Goal: Contribute content: Contribute content

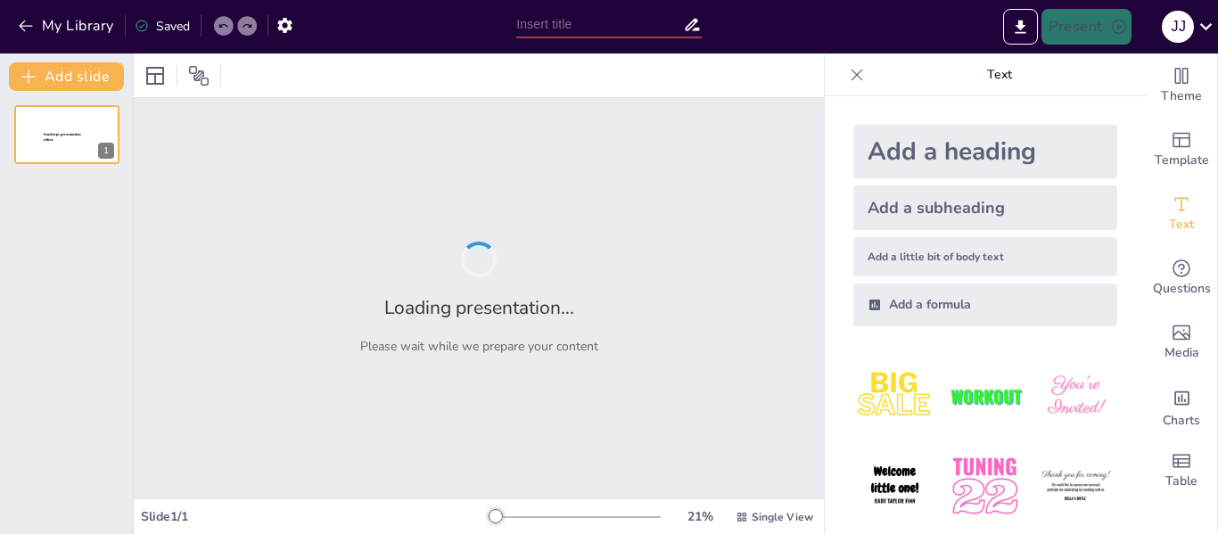
type input "Batalla de tortuguero"
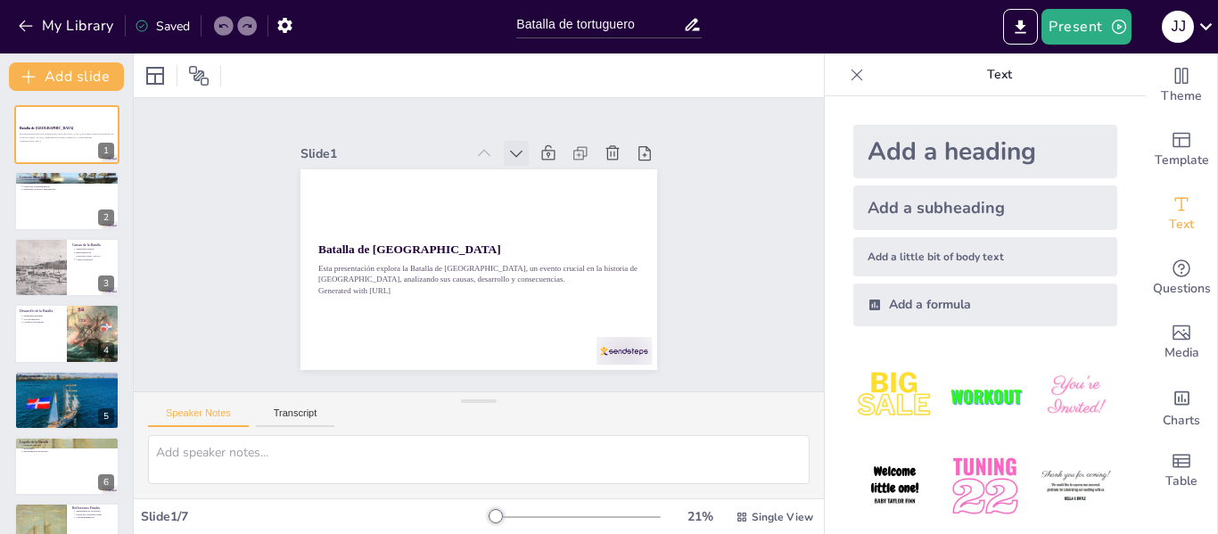
click at [524, 152] on icon at bounding box center [534, 162] width 21 height 21
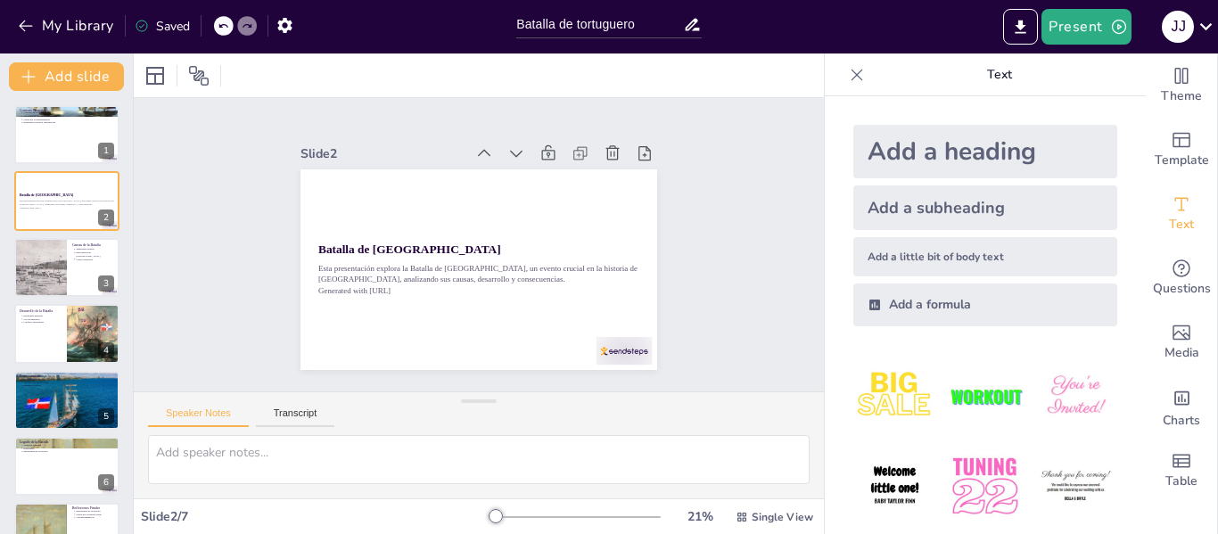
click at [566, 230] on icon at bounding box center [577, 241] width 23 height 23
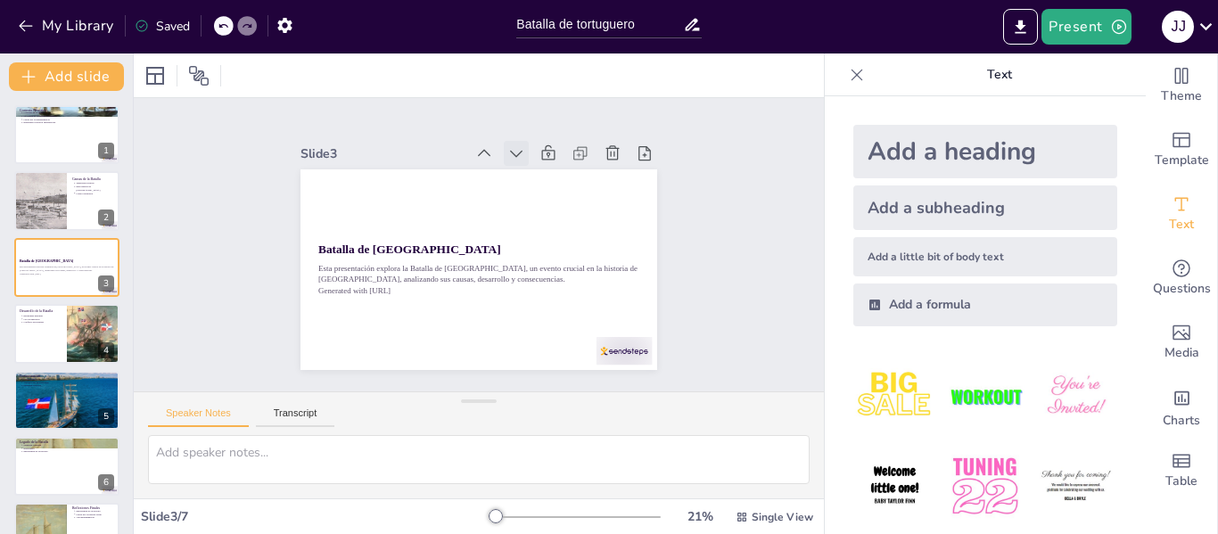
click at [515, 149] on icon at bounding box center [525, 158] width 20 height 20
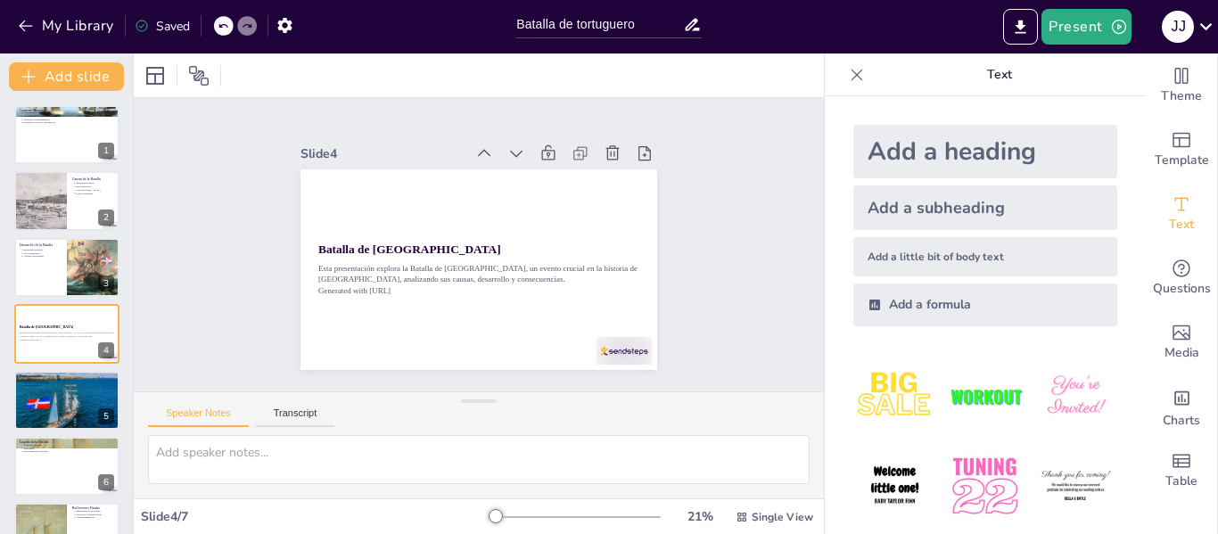
click at [563, 263] on icon at bounding box center [573, 273] width 20 height 20
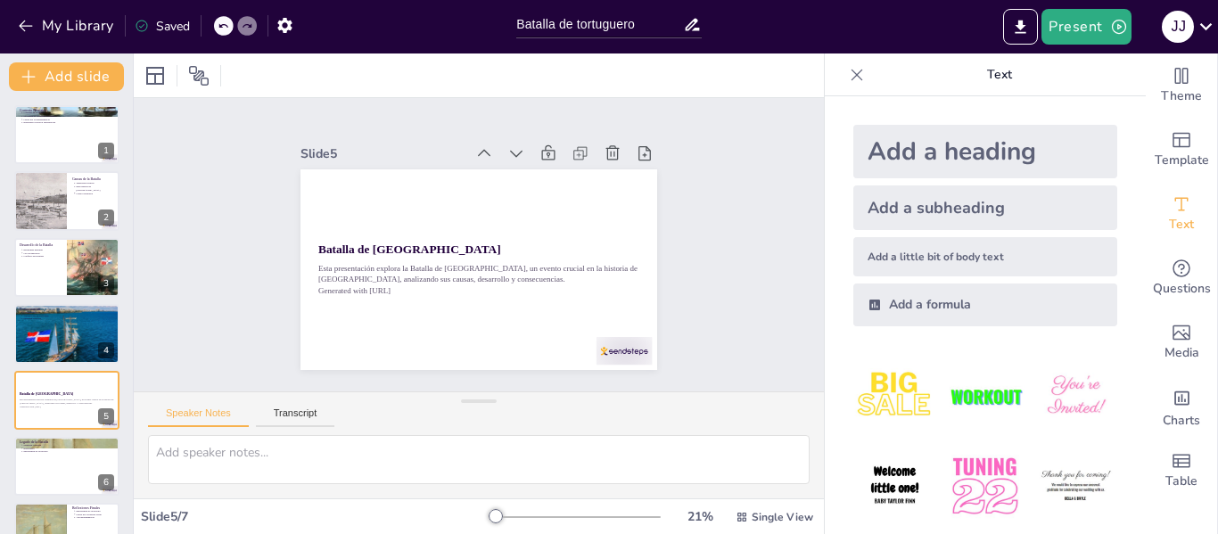
click at [516, 149] on icon at bounding box center [526, 158] width 20 height 20
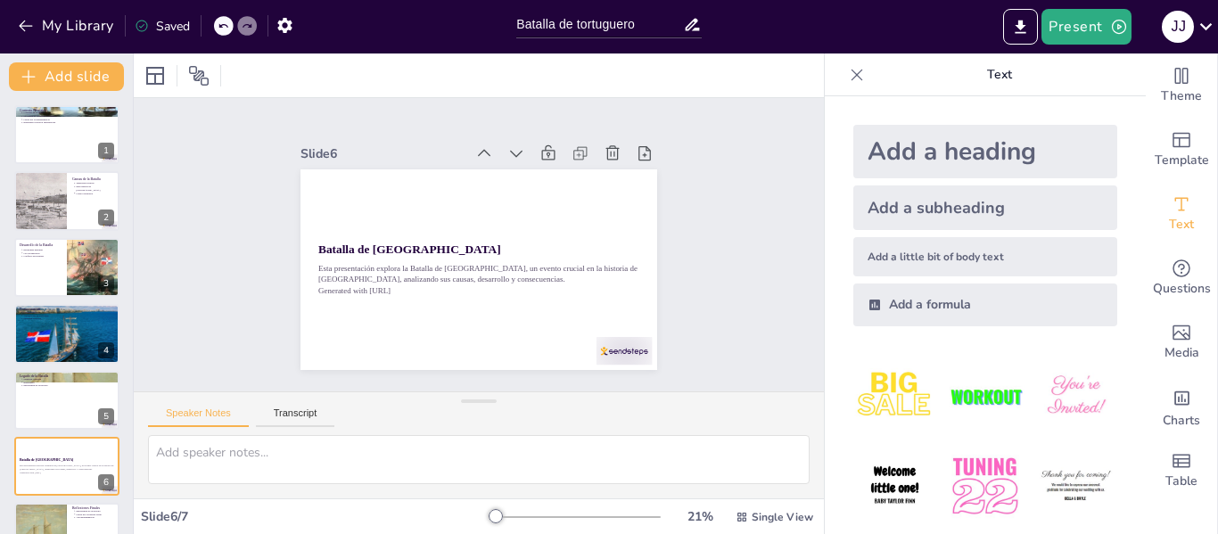
click at [515, 149] on icon at bounding box center [525, 158] width 20 height 20
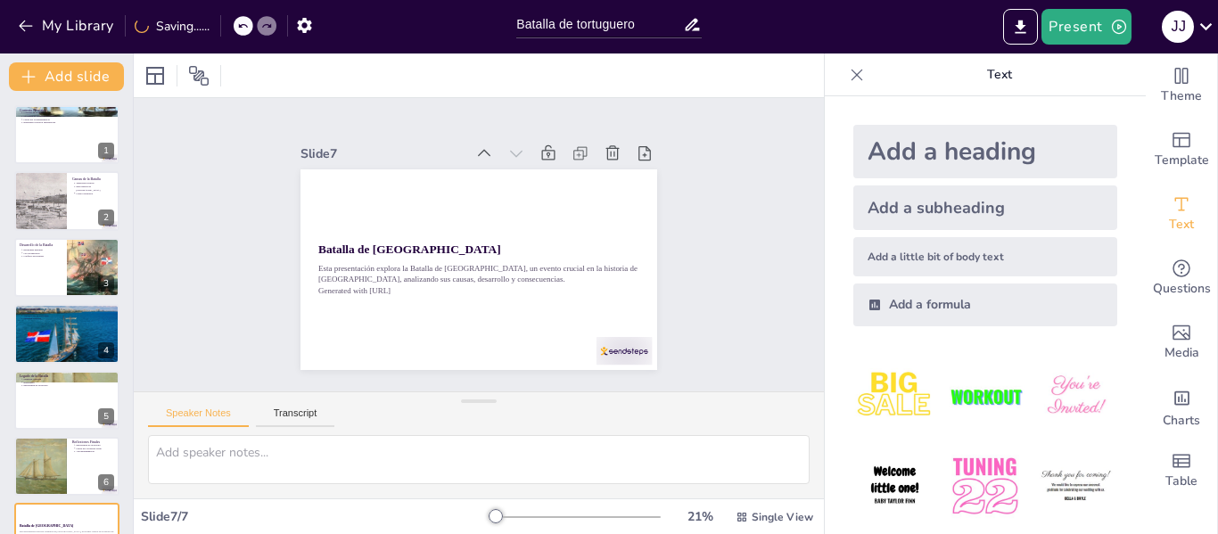
click at [524, 152] on icon at bounding box center [534, 162] width 21 height 21
click at [501, 148] on icon at bounding box center [512, 159] width 22 height 22
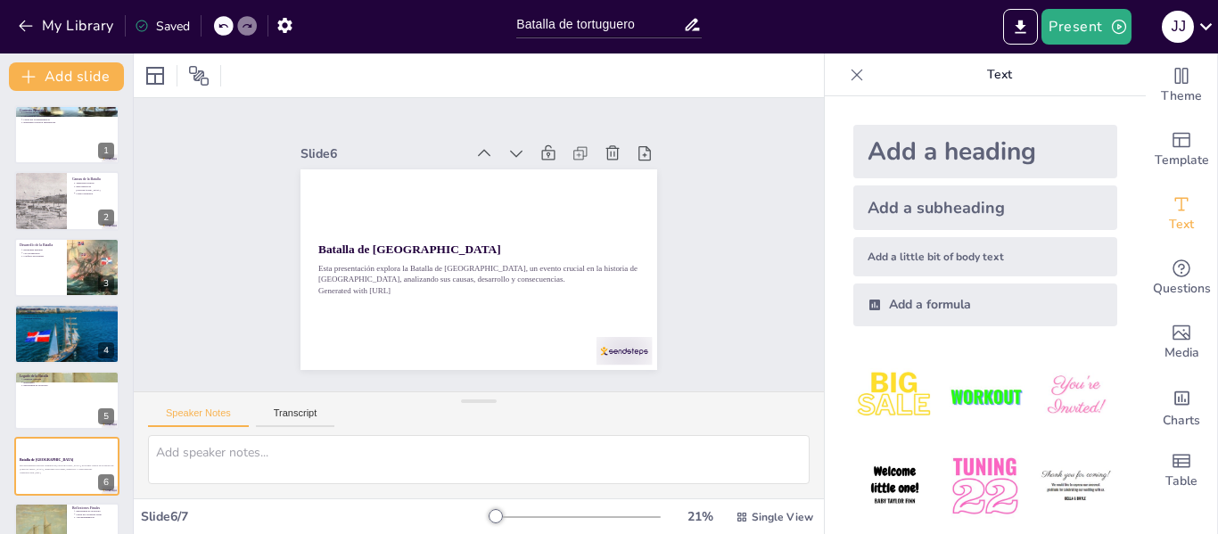
click at [492, 146] on icon at bounding box center [502, 156] width 21 height 21
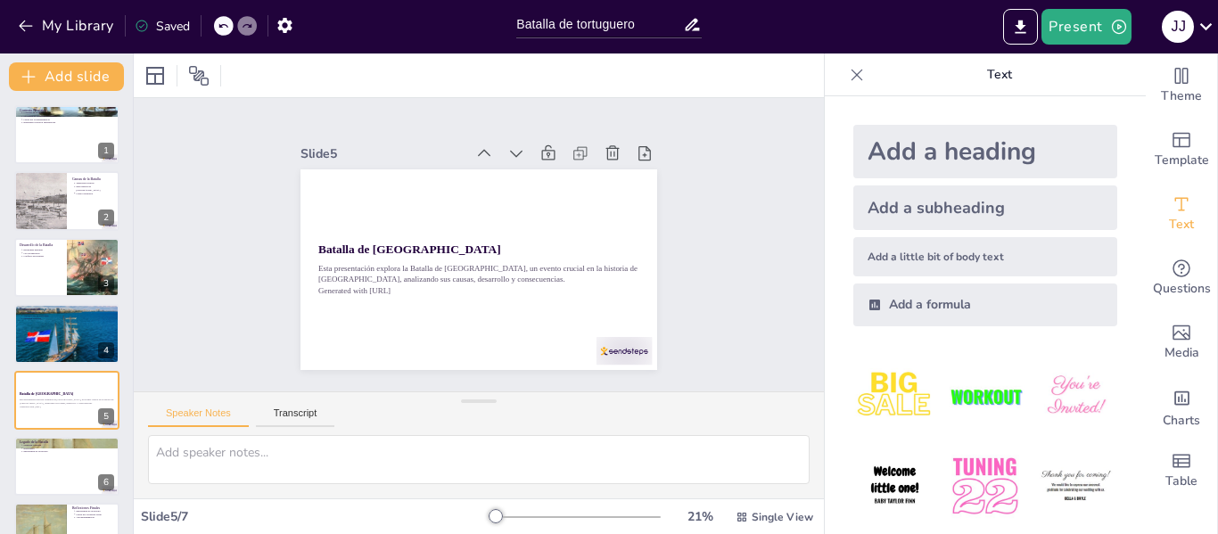
click at [501, 148] on icon at bounding box center [512, 159] width 22 height 22
click at [0, 0] on icon at bounding box center [0, 0] width 0 height 0
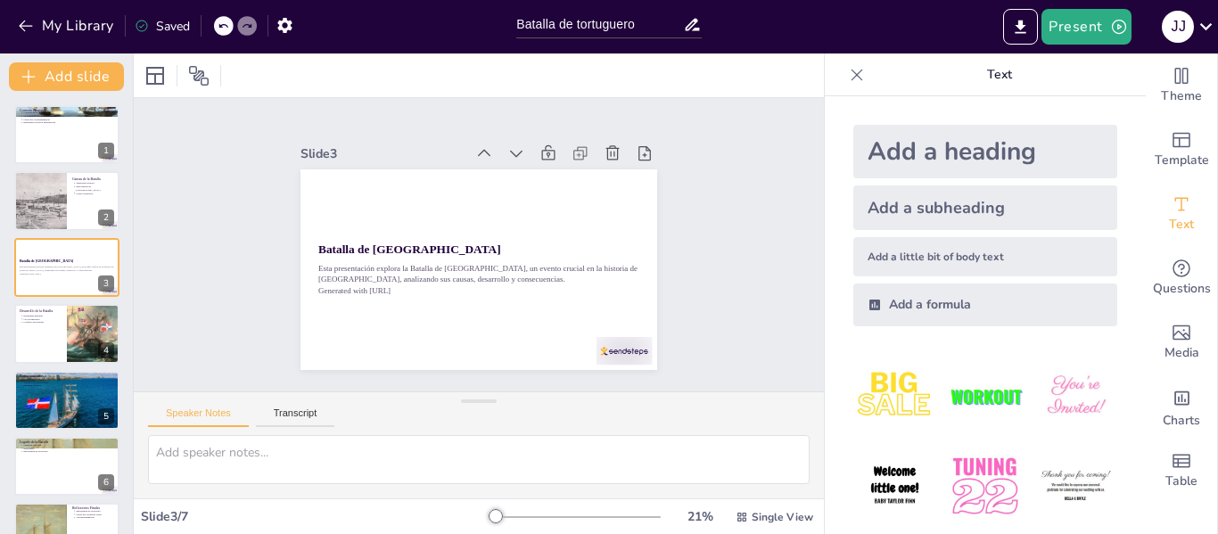
click at [484, 146] on icon at bounding box center [494, 154] width 20 height 20
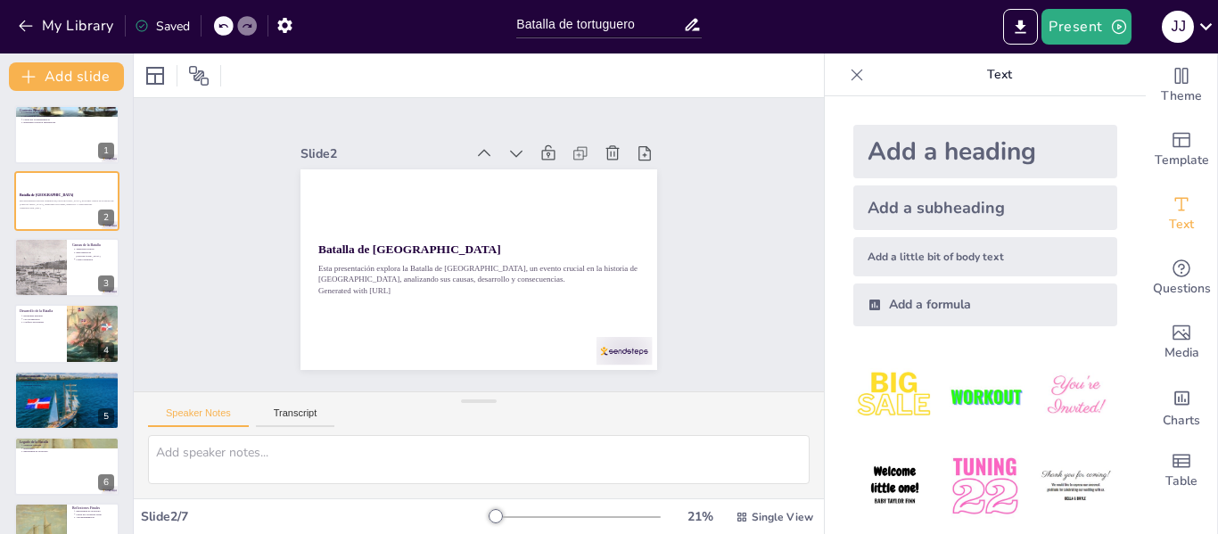
click at [484, 146] on icon at bounding box center [494, 154] width 20 height 20
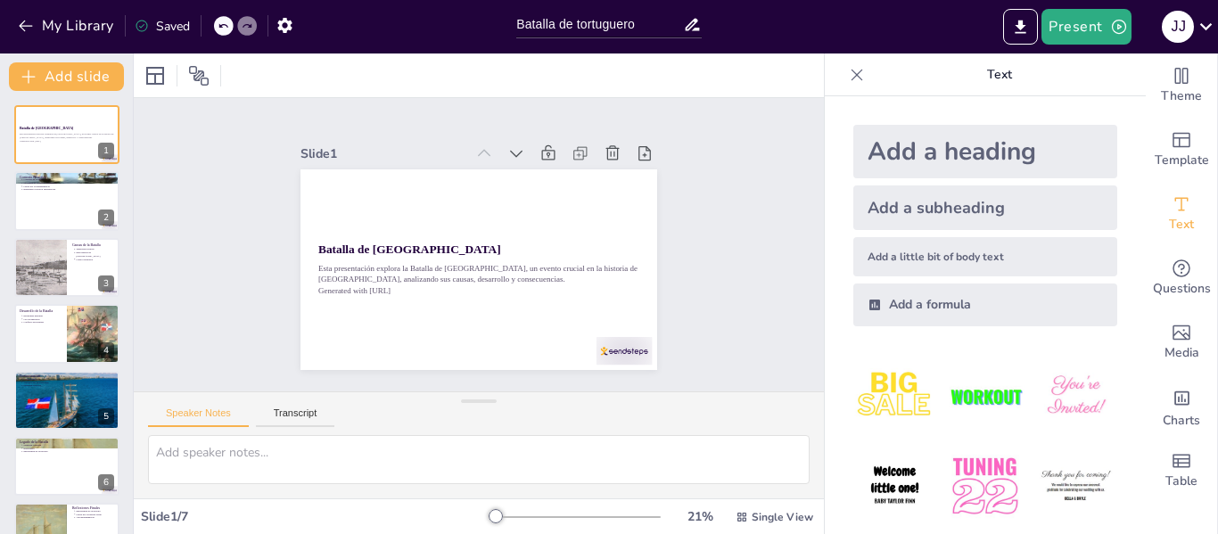
click at [484, 146] on icon at bounding box center [494, 154] width 20 height 20
click at [501, 148] on icon at bounding box center [512, 159] width 22 height 22
click at [111, 199] on div at bounding box center [66, 201] width 107 height 61
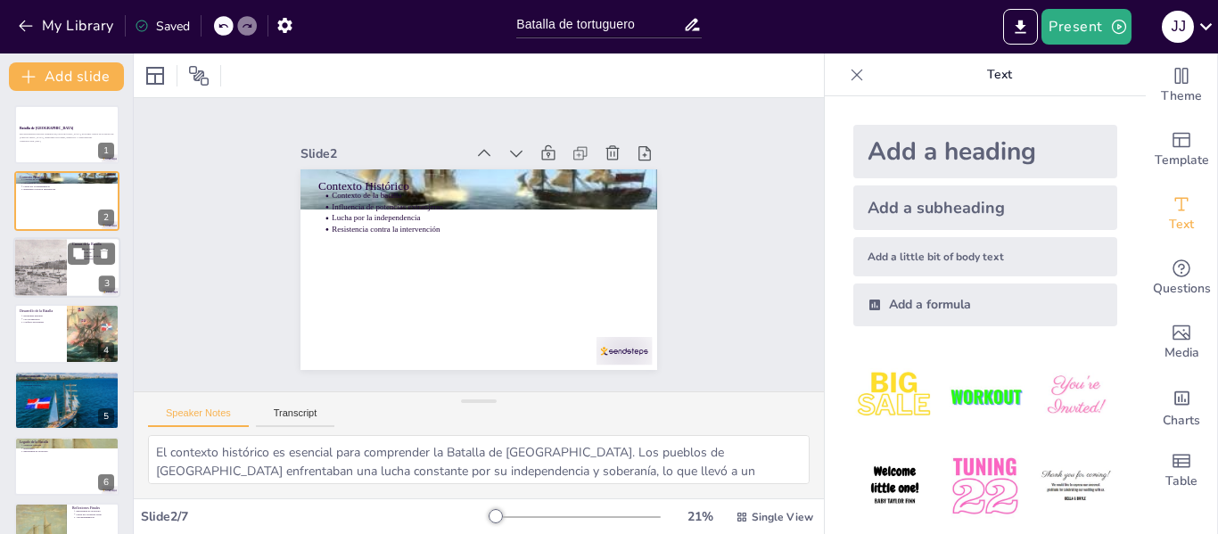
click at [43, 267] on div at bounding box center [40, 267] width 114 height 61
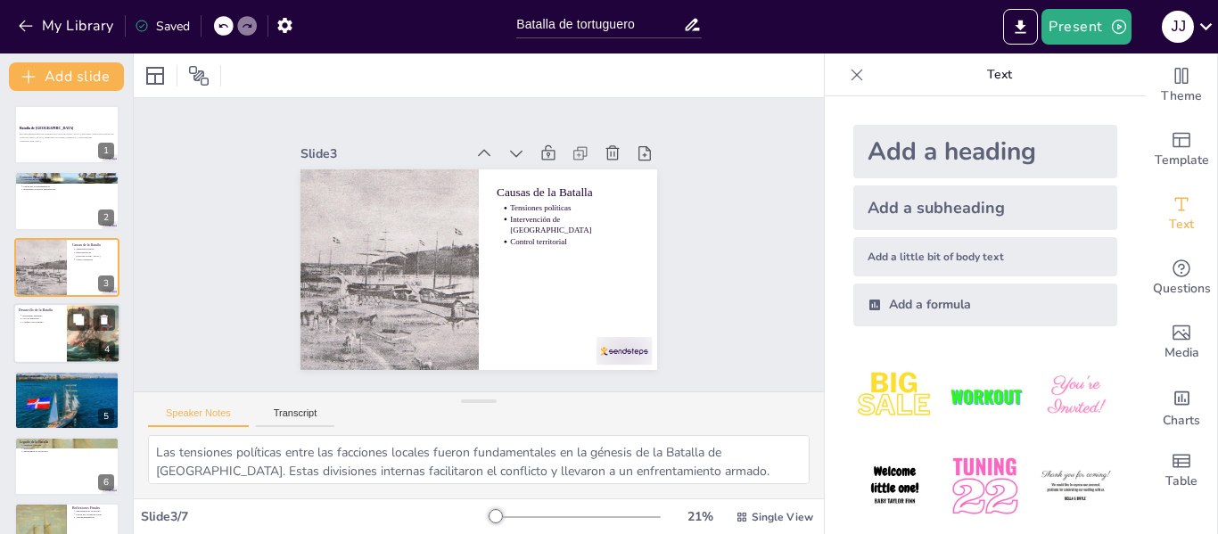
click at [56, 332] on div at bounding box center [66, 333] width 107 height 61
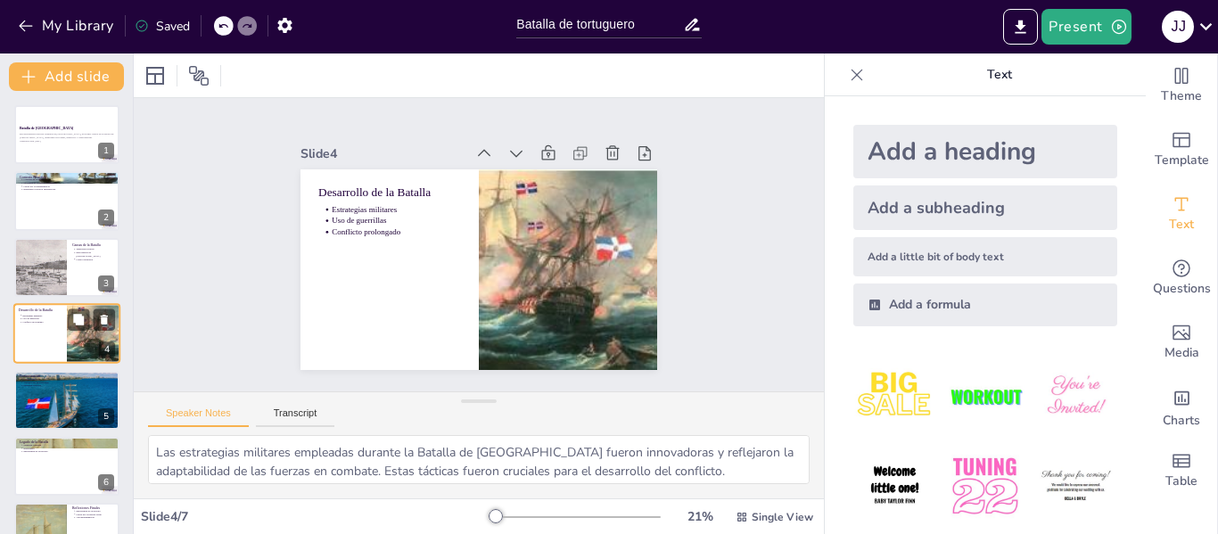
scroll to position [21, 0]
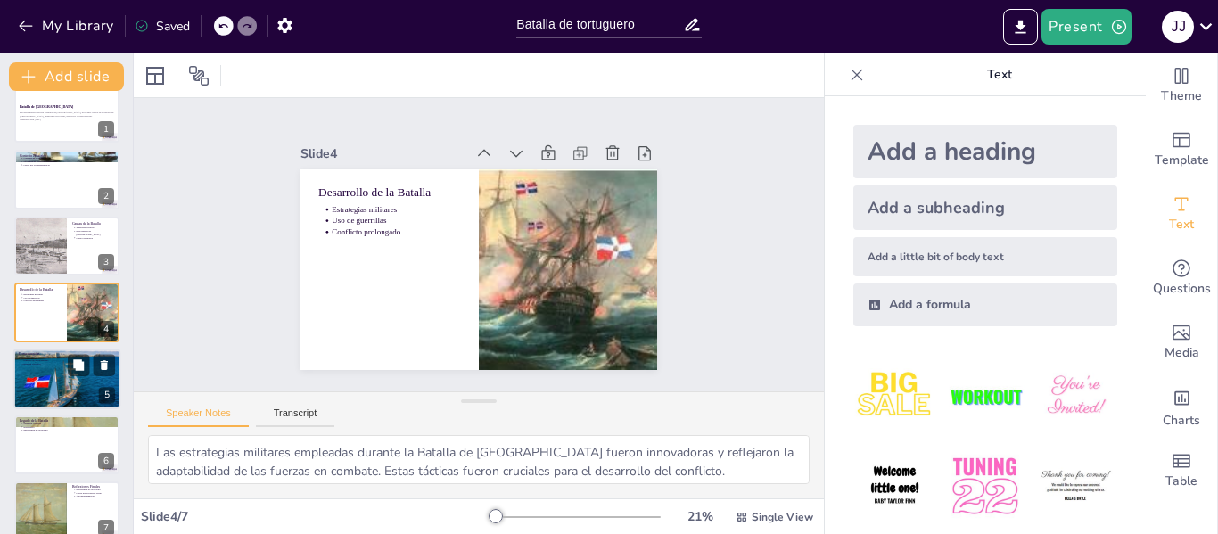
click at [49, 387] on div at bounding box center [66, 378] width 107 height 71
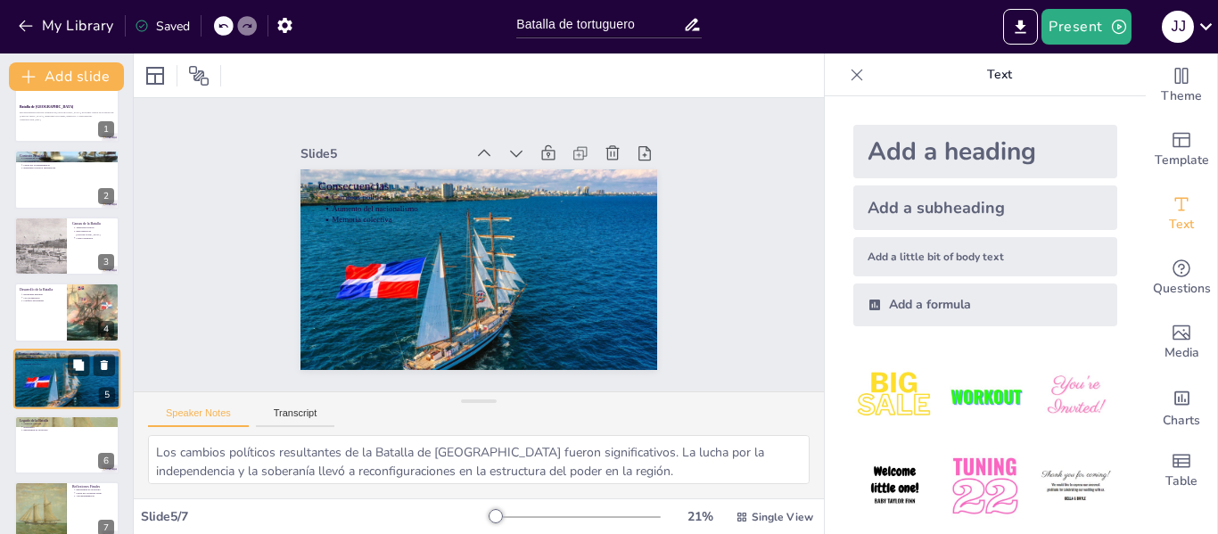
scroll to position [43, 0]
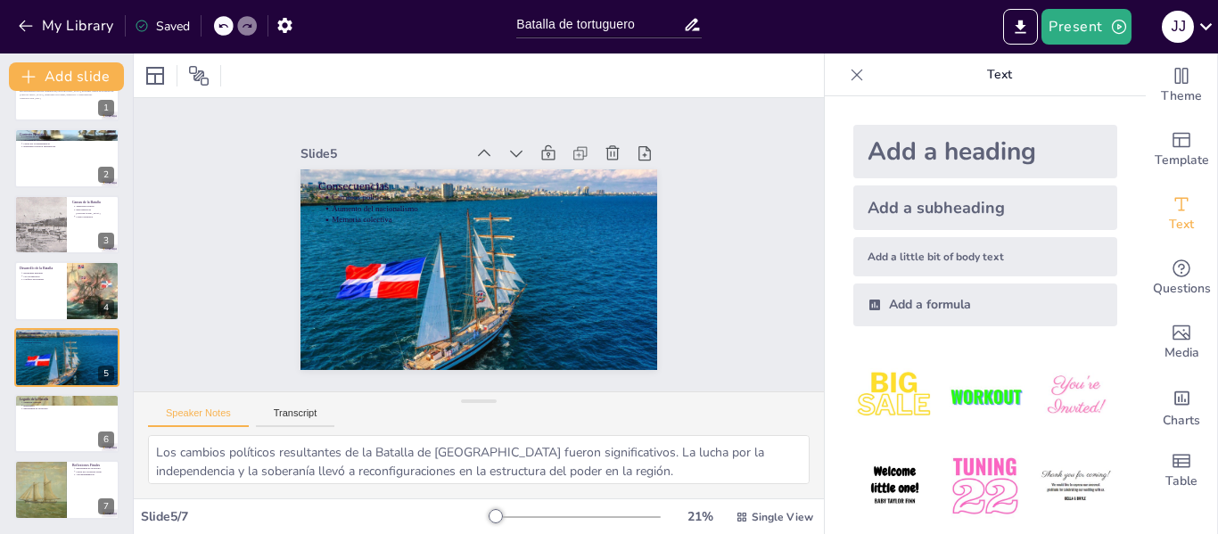
click at [4, 299] on div "Batalla de Tortuguero Esta presentación explora la Batalla de Tortuguero, un ev…" at bounding box center [66, 290] width 133 height 457
click at [20, 302] on div at bounding box center [66, 290] width 107 height 61
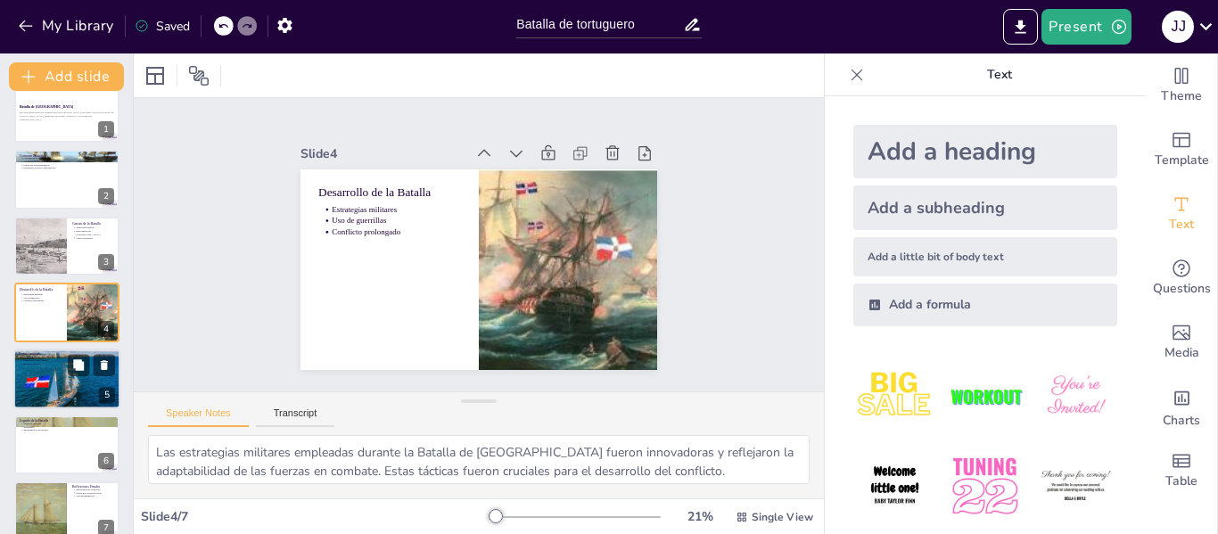
click at [34, 376] on div at bounding box center [66, 378] width 107 height 71
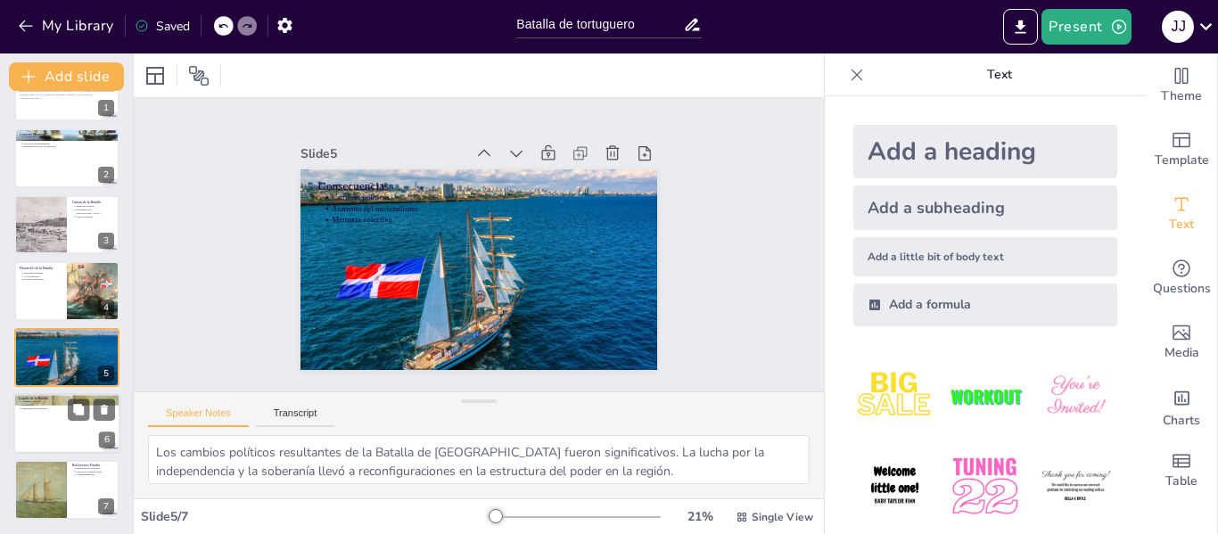
click at [40, 404] on p "Resistencia" at bounding box center [68, 406] width 93 height 4
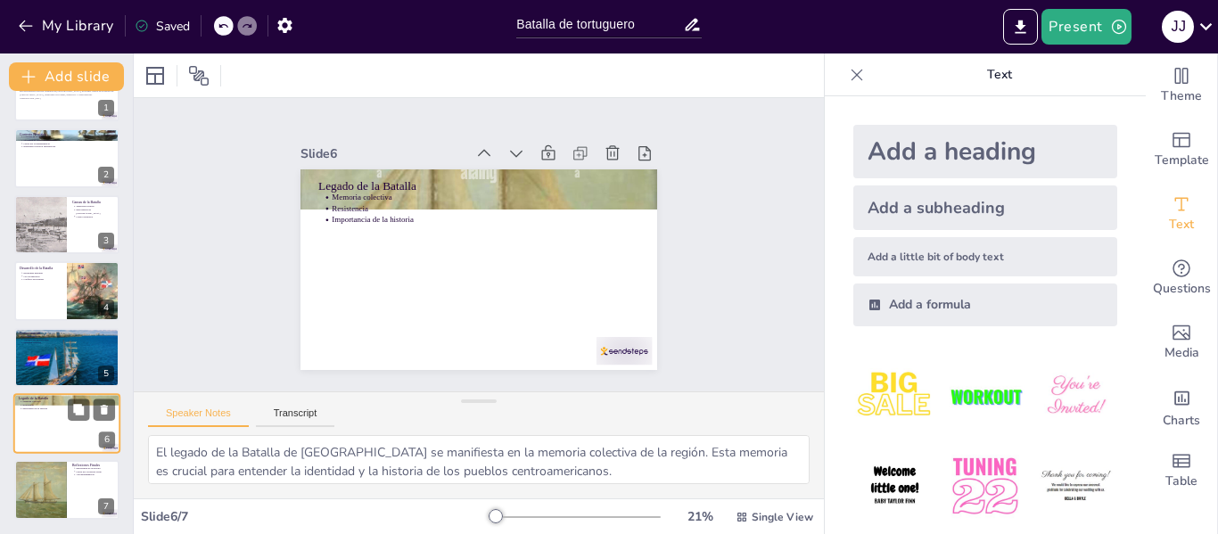
click at [40, 404] on p "Resistencia" at bounding box center [68, 406] width 93 height 4
click at [49, 460] on div "Reflexiones Finales Importancia de la historia Lucha por la justicia social Aut…" at bounding box center [66, 490] width 107 height 61
type textarea "La importancia de la historia es fundamental para entender el presente y el fut…"
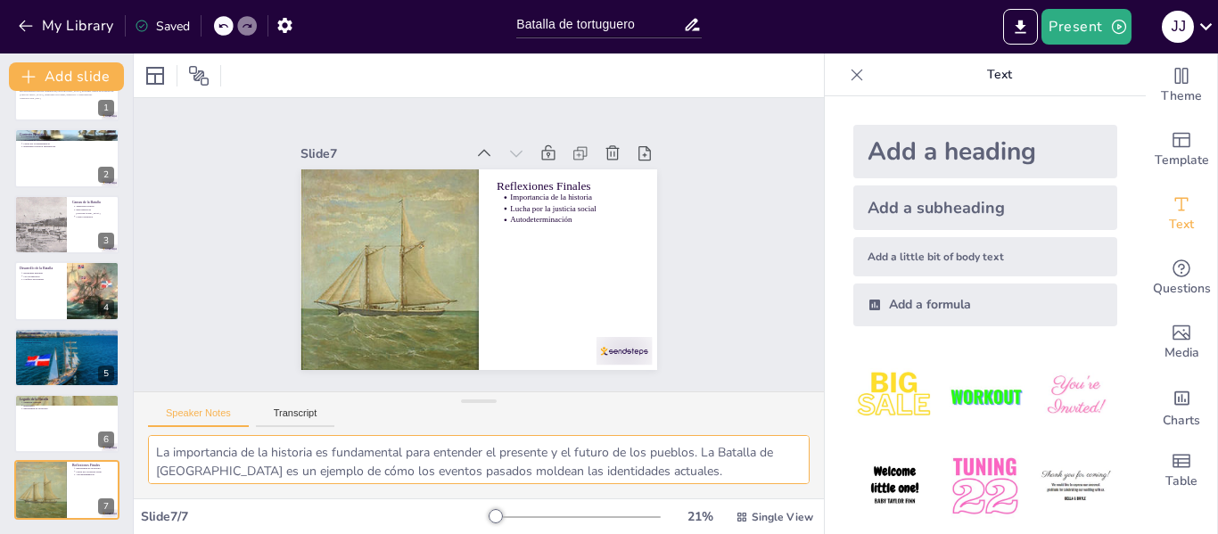
click at [505, 450] on textarea "La importancia de la historia es fundamental para entender el presente y el fut…" at bounding box center [479, 459] width 662 height 49
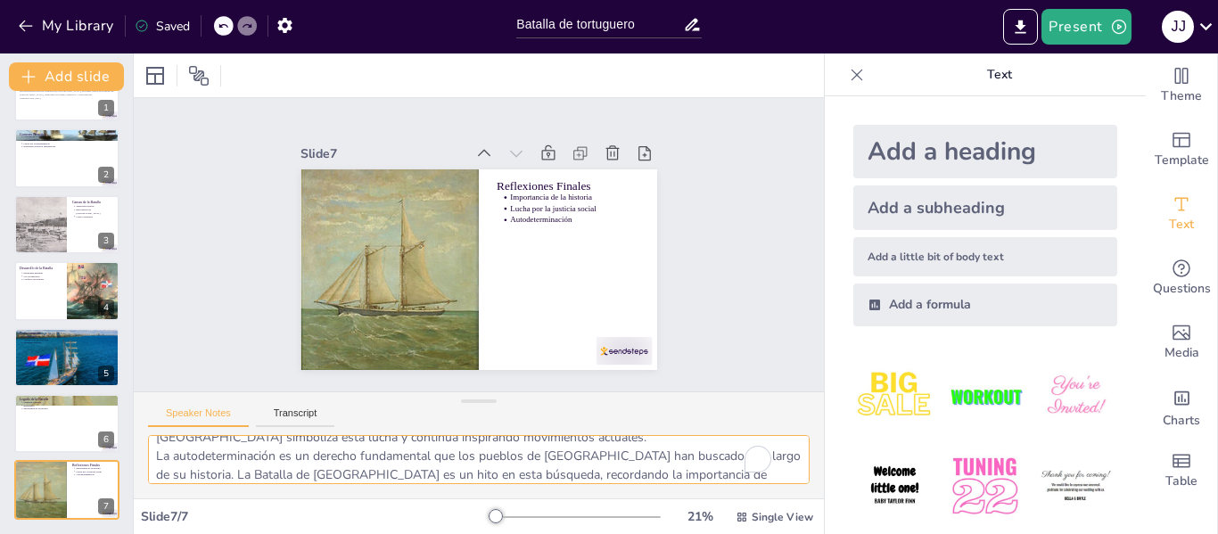
scroll to position [0, 0]
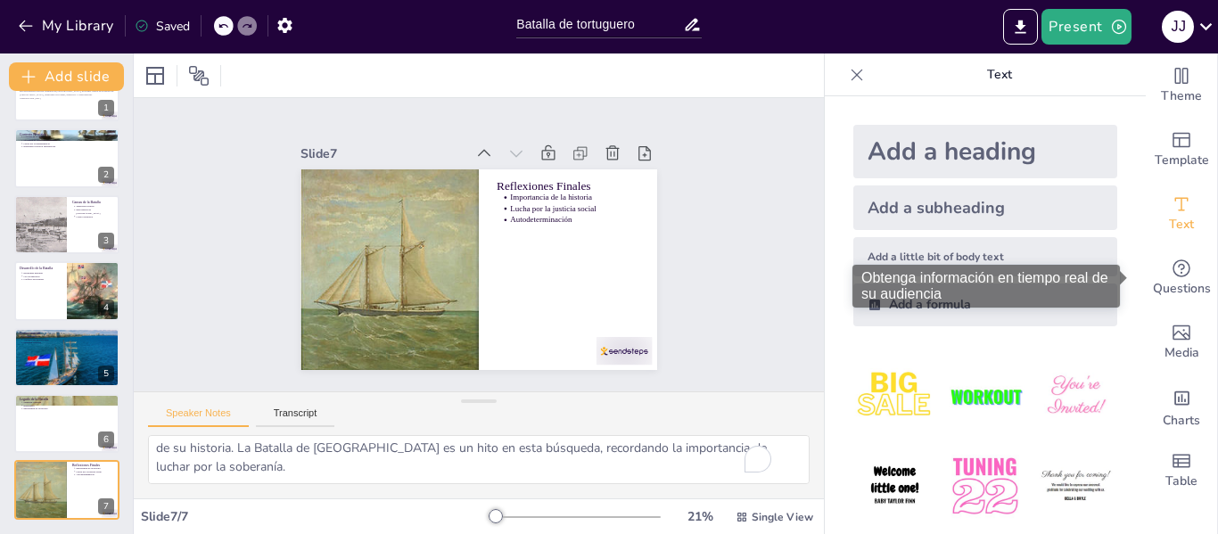
drag, startPoint x: 1130, startPoint y: 275, endPoint x: 1130, endPoint y: 288, distance: 13.4
click at [1130, 288] on div "Obtenga información en tiempo real de su audiencia" at bounding box center [992, 286] width 280 height 43
drag, startPoint x: 1130, startPoint y: 288, endPoint x: 1130, endPoint y: 308, distance: 20.5
click at [1130, 308] on body "My Library Saved Batalla de tortuguero Present J J Document fonts Akatab Recent…" at bounding box center [609, 267] width 1218 height 534
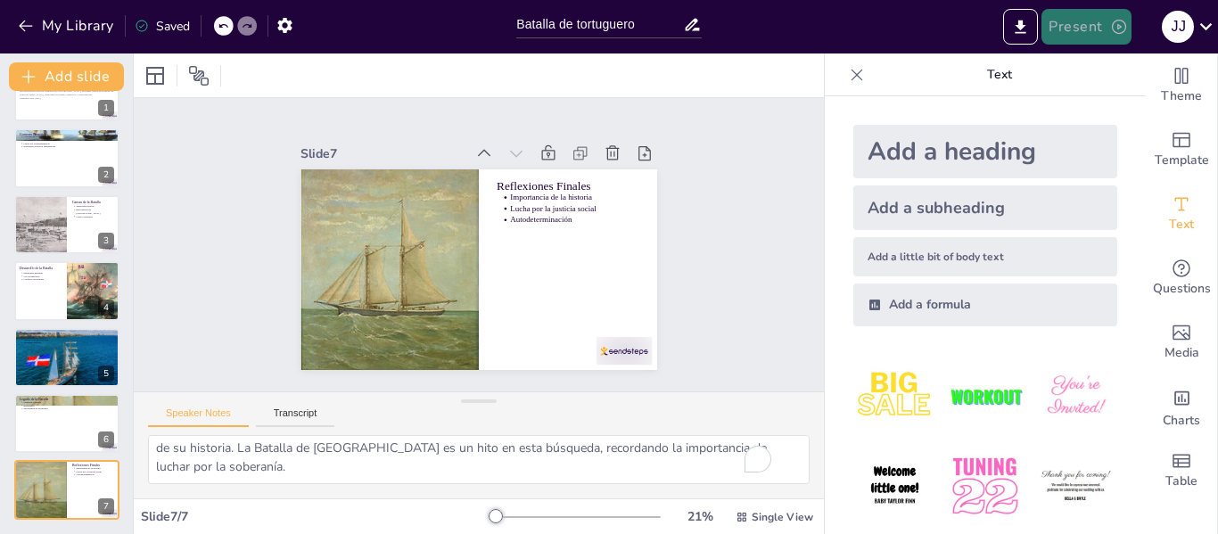
click at [1090, 36] on button "Present" at bounding box center [1085, 27] width 89 height 36
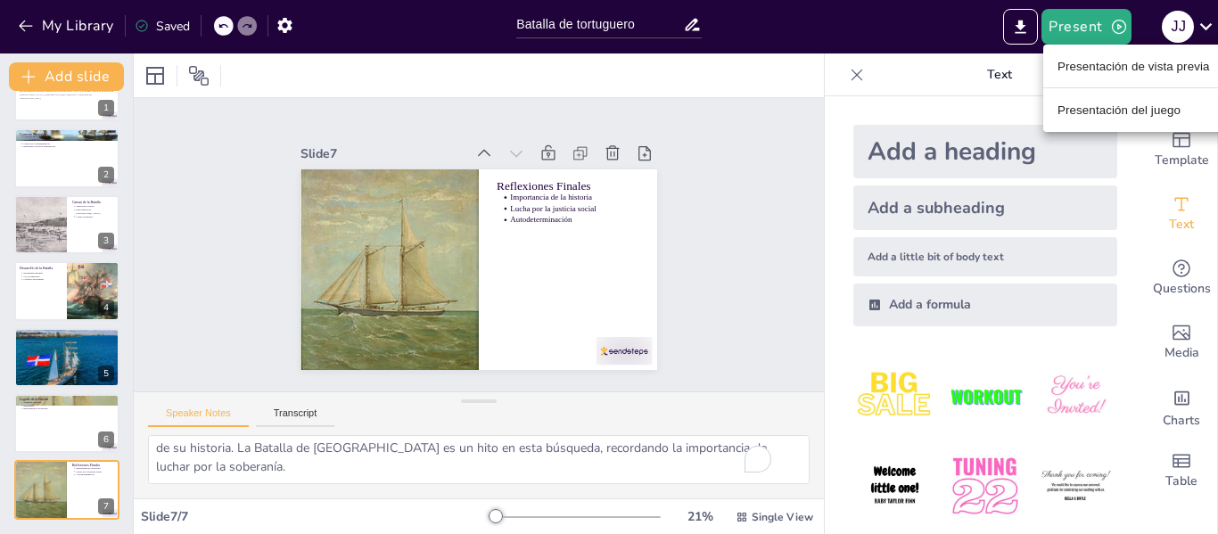
click at [1098, 60] on font "Presentación de vista previa" at bounding box center [1133, 66] width 152 height 13
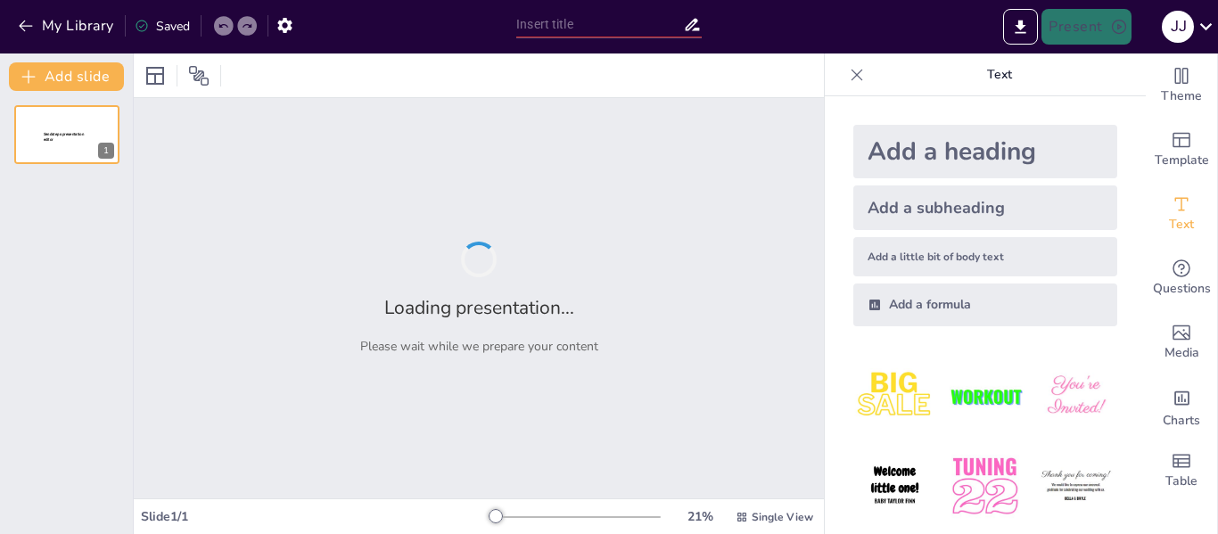
type input "Batalla de tortuguero"
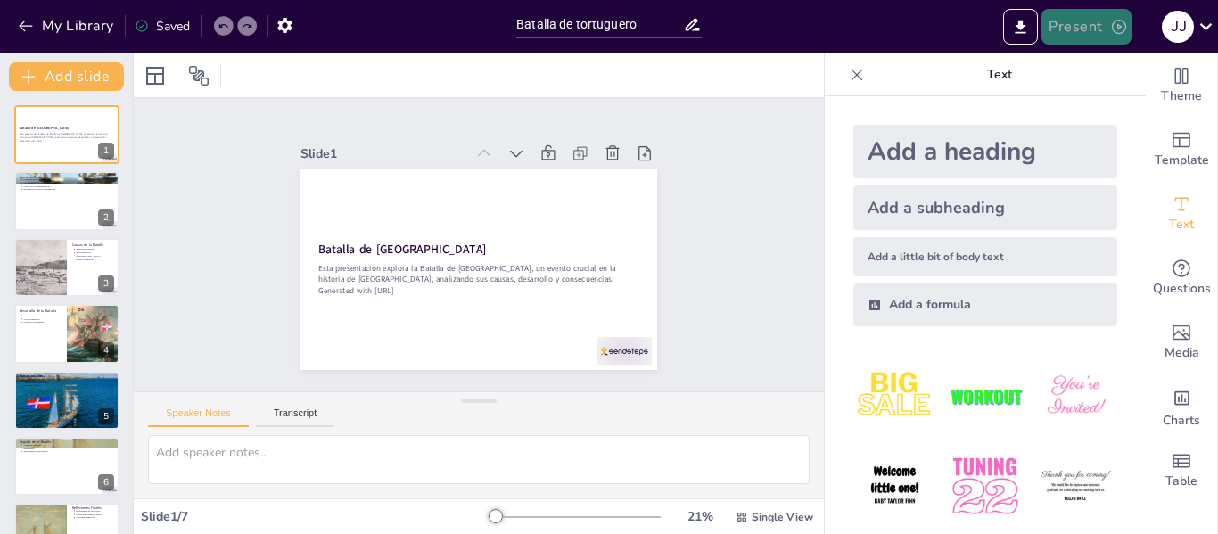
click at [1112, 28] on icon "button" at bounding box center [1119, 27] width 14 height 14
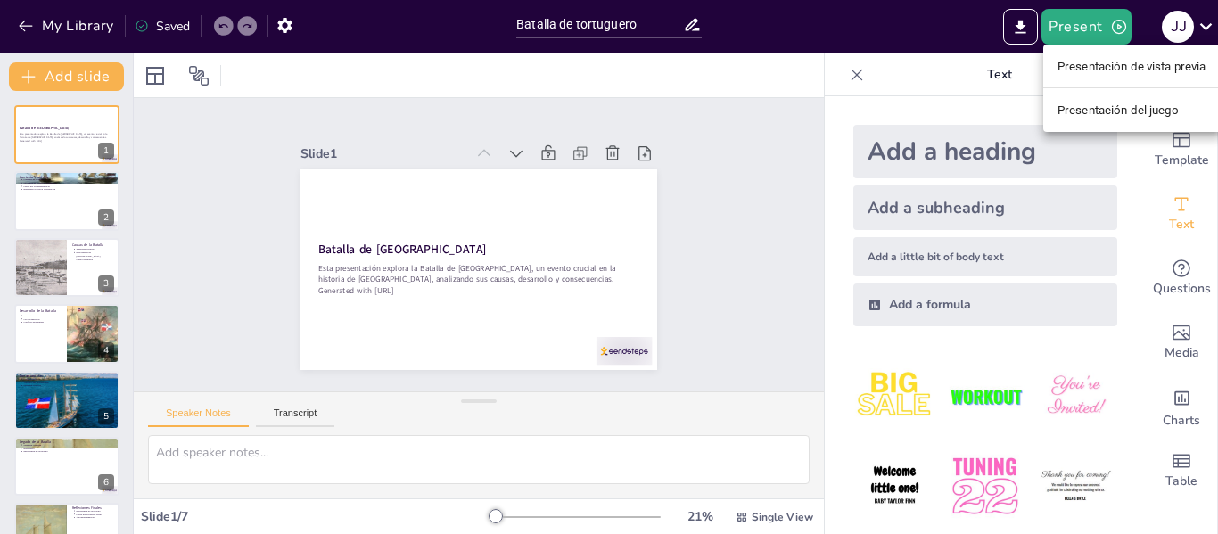
click at [1093, 100] on li "Presentación del juego" at bounding box center [1131, 109] width 177 height 29
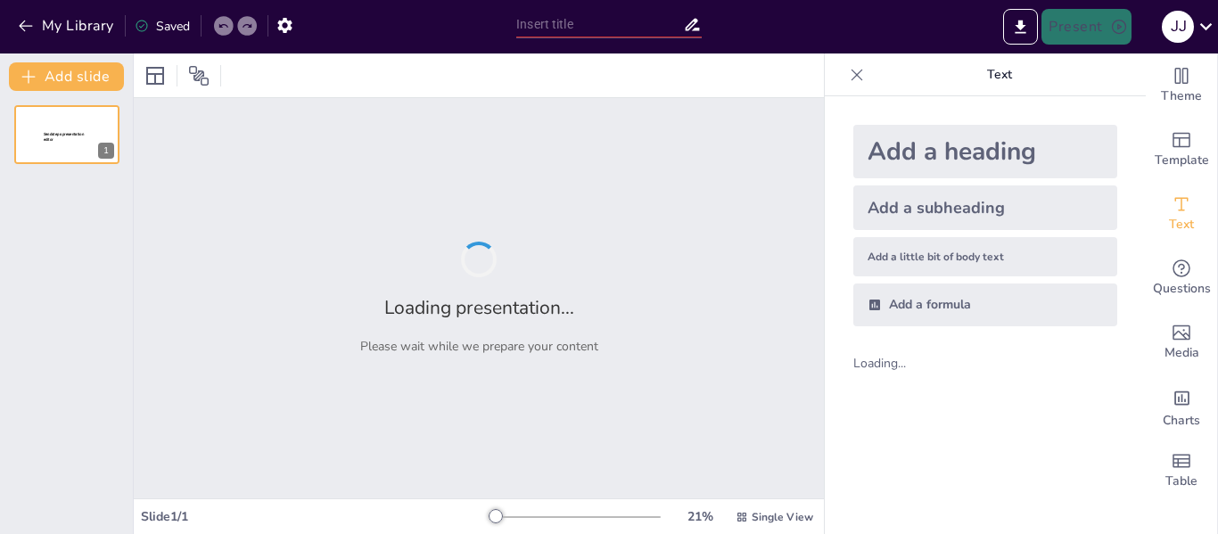
type input "Batalla de tortuguero"
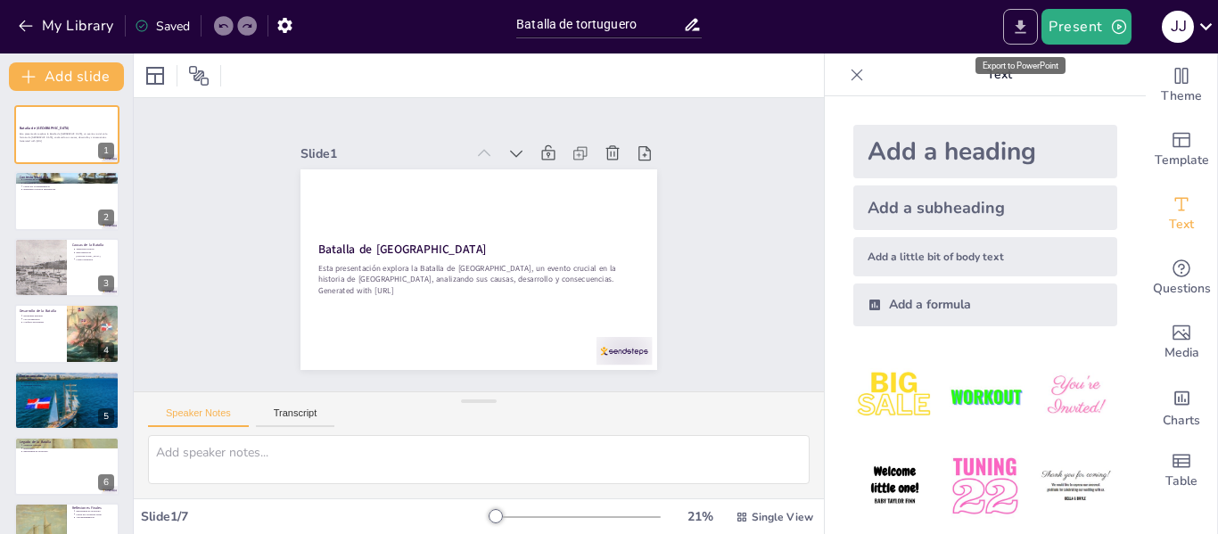
click at [1028, 31] on icon "Export to PowerPoint" at bounding box center [1020, 27] width 19 height 19
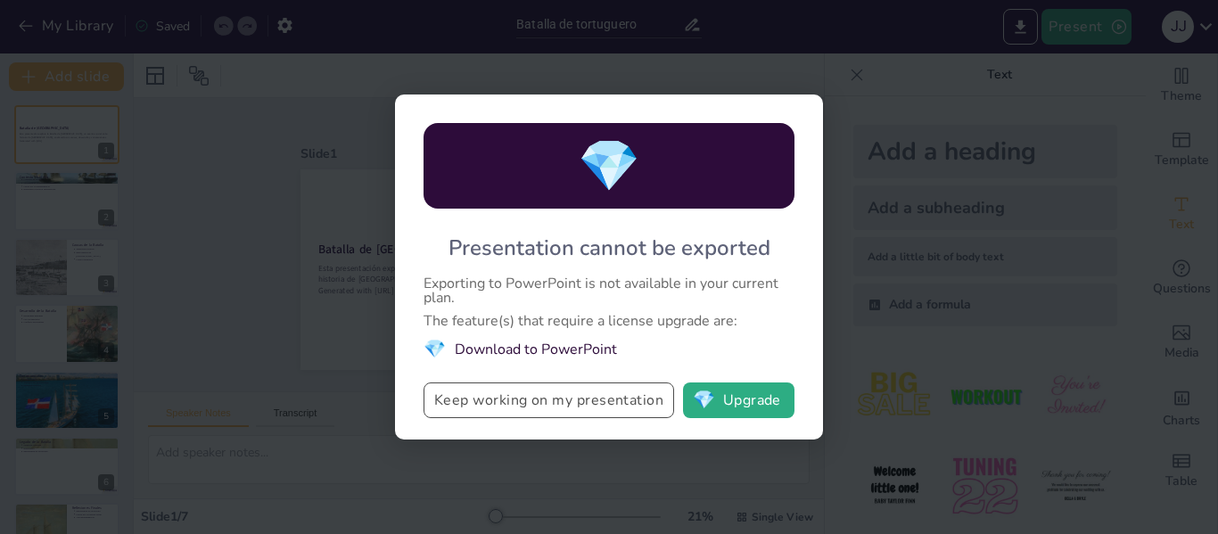
click at [645, 414] on button "Keep working on my presentation" at bounding box center [548, 400] width 251 height 36
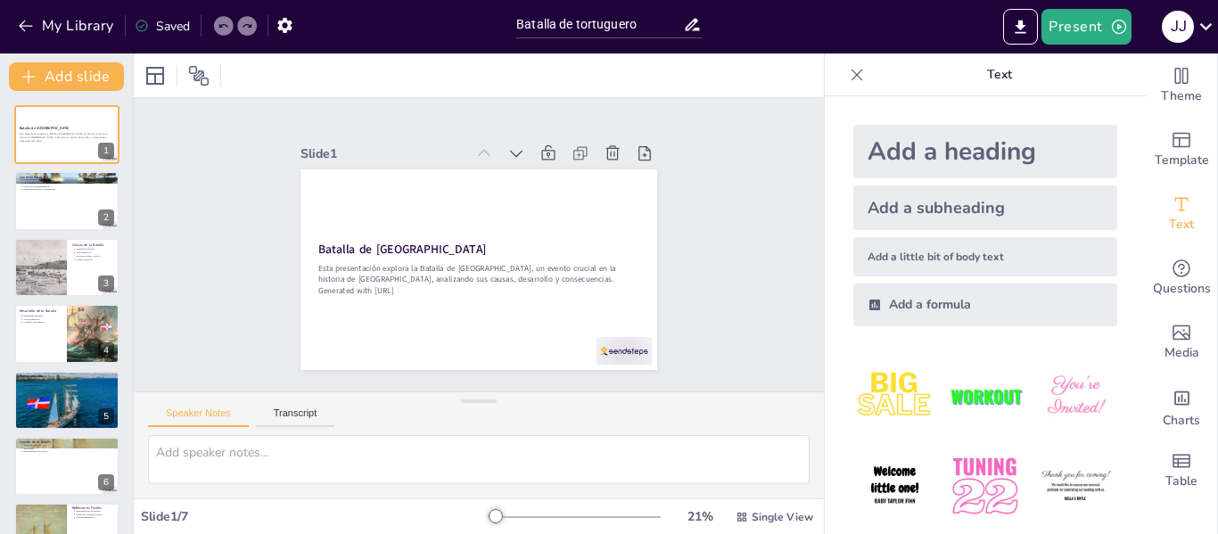
click at [1013, 47] on div "Present J J" at bounding box center [964, 26] width 507 height 53
click at [1015, 16] on button "Export to PowerPoint" at bounding box center [1020, 27] width 35 height 36
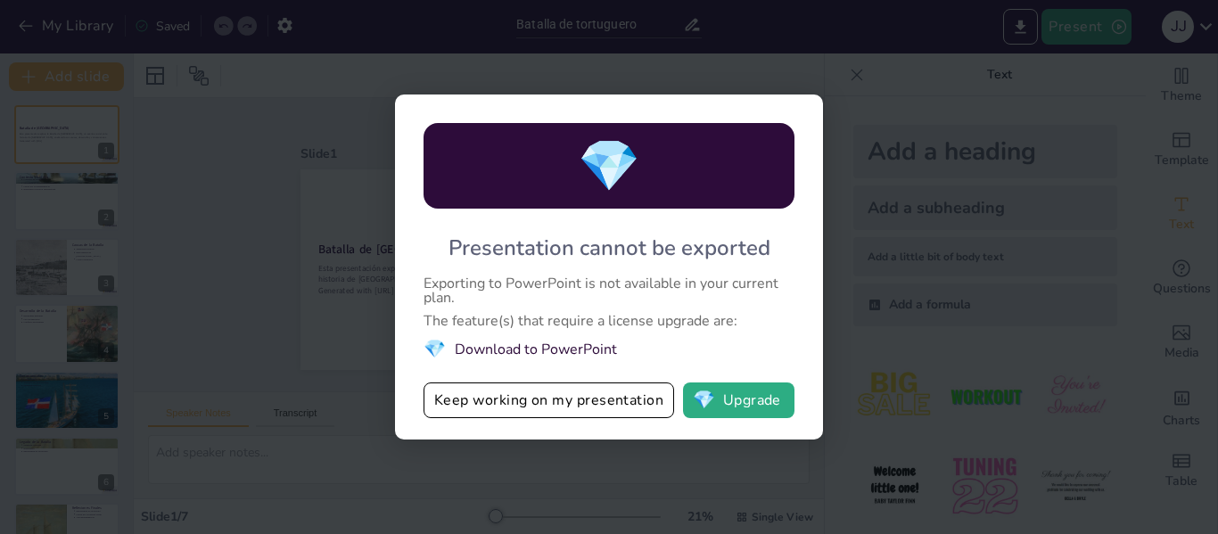
click at [769, 422] on div "💎 Presentation cannot be exported Exporting to PowerPoint is not available in y…" at bounding box center [609, 267] width 428 height 345
click at [759, 408] on button "💎 Upgrade" at bounding box center [738, 400] width 111 height 36
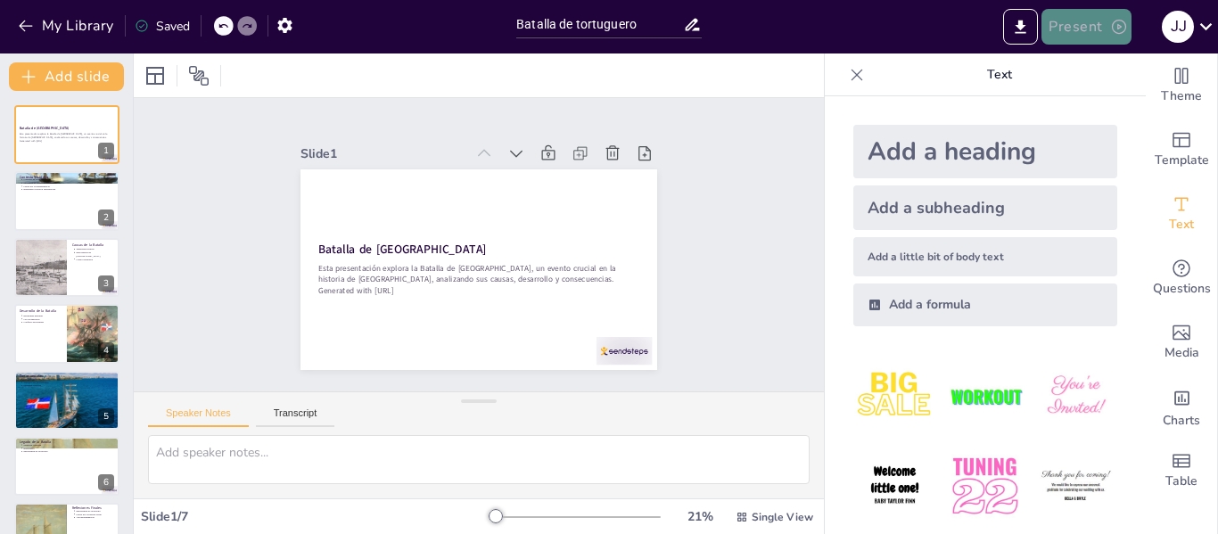
click at [1095, 31] on button "Present" at bounding box center [1085, 27] width 89 height 36
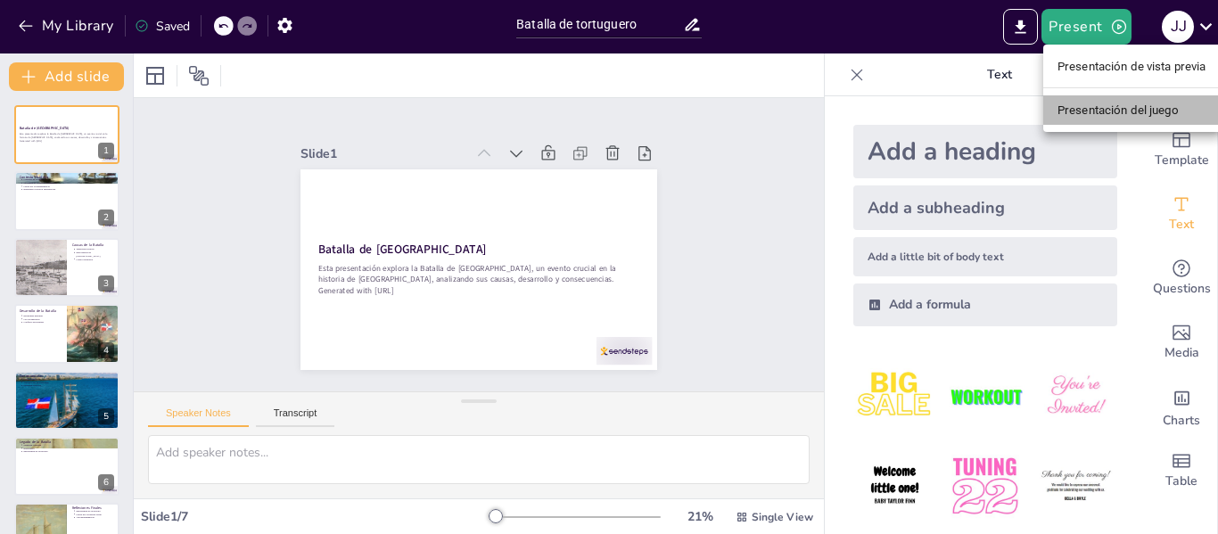
click at [1096, 111] on font "Presentación del juego" at bounding box center [1117, 109] width 121 height 13
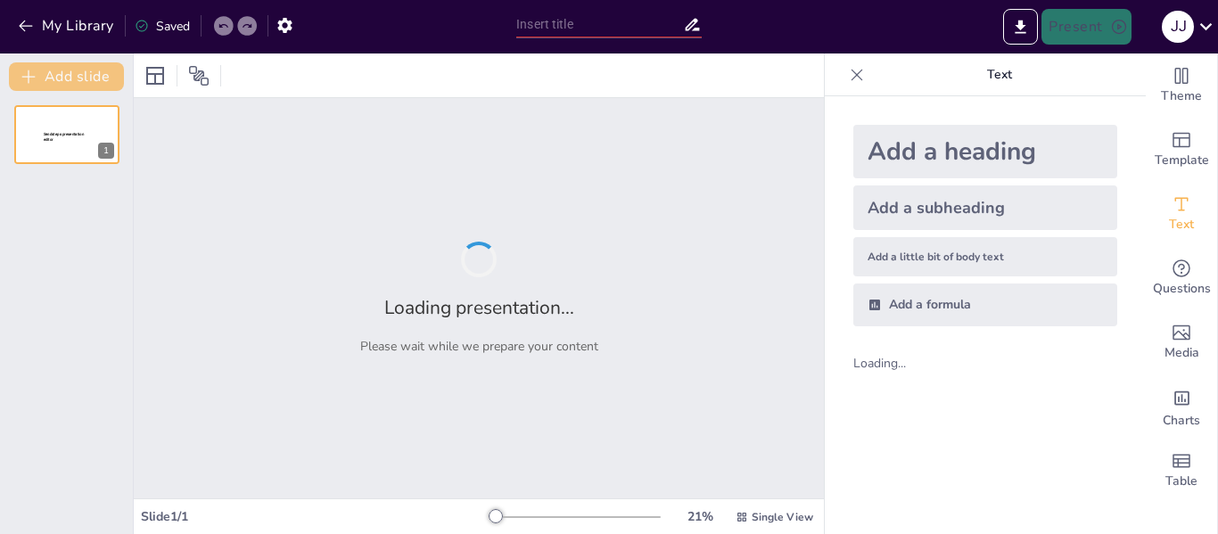
type input "Batalla de tortuguero"
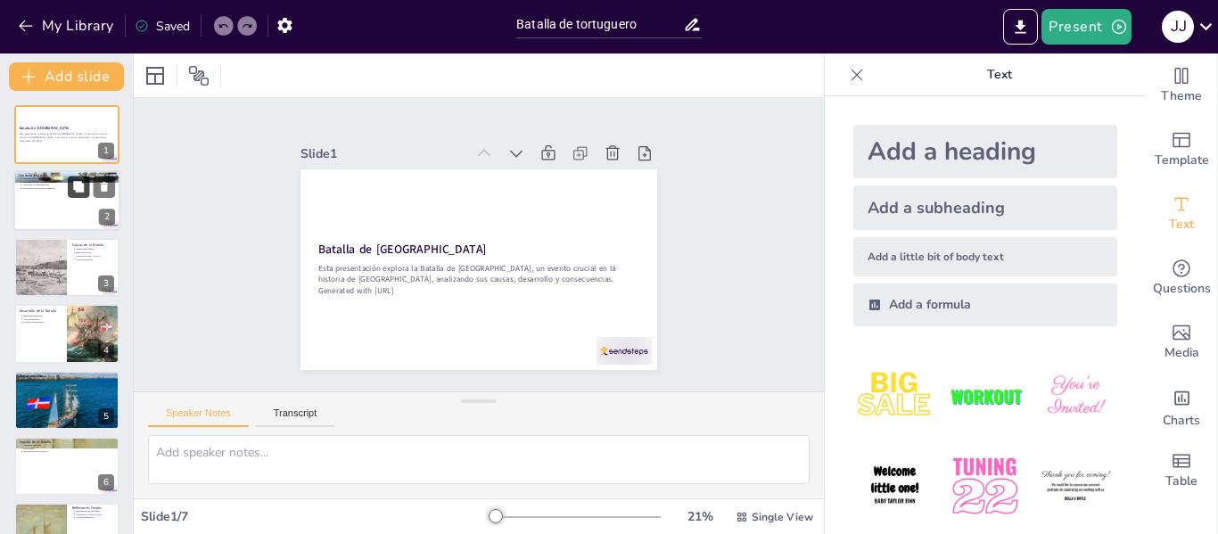
click at [70, 192] on button at bounding box center [78, 187] width 21 height 21
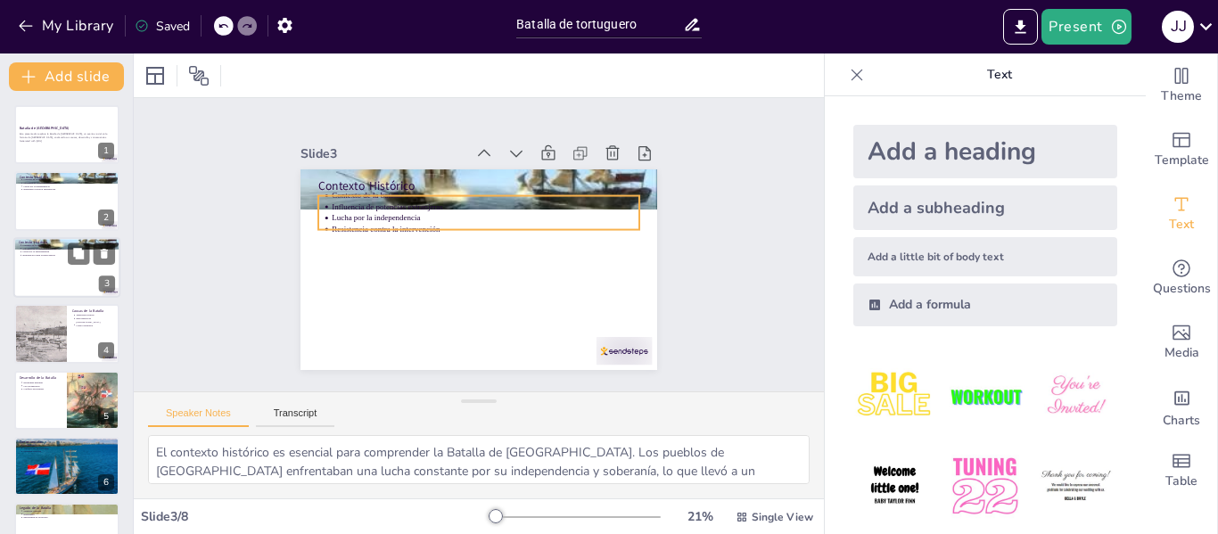
click at [64, 256] on p "Resistencia contra la intervención" at bounding box center [68, 255] width 93 height 4
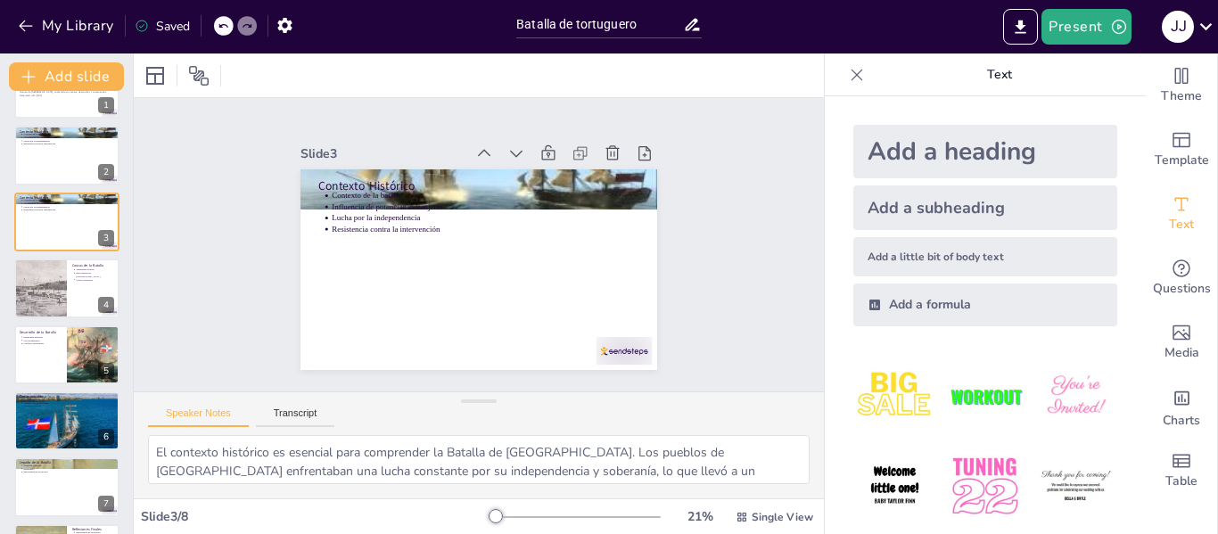
scroll to position [109, 0]
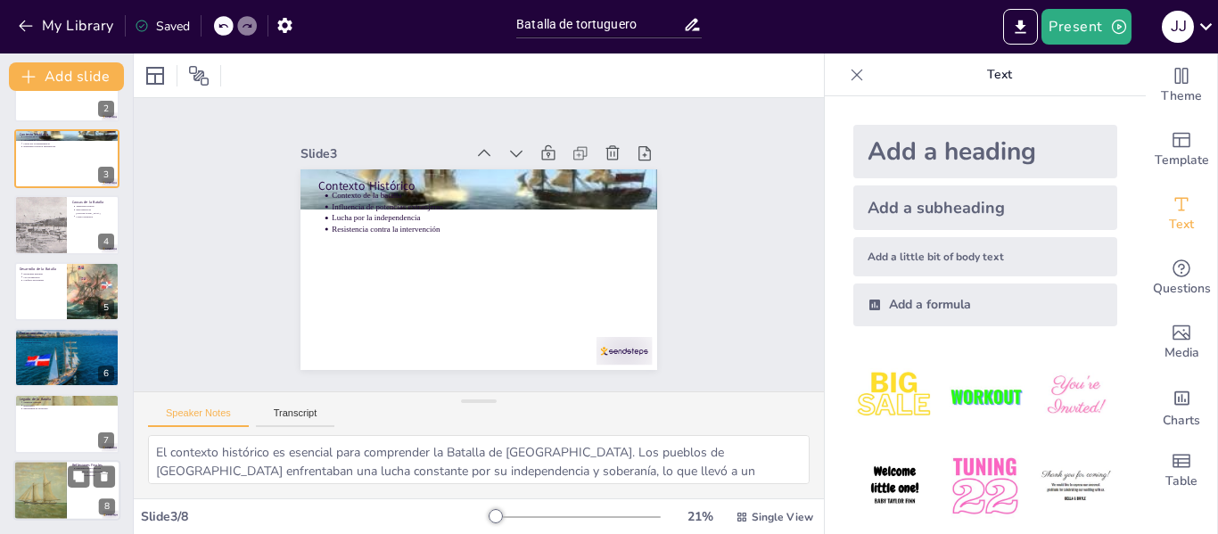
click at [46, 481] on div at bounding box center [39, 490] width 53 height 64
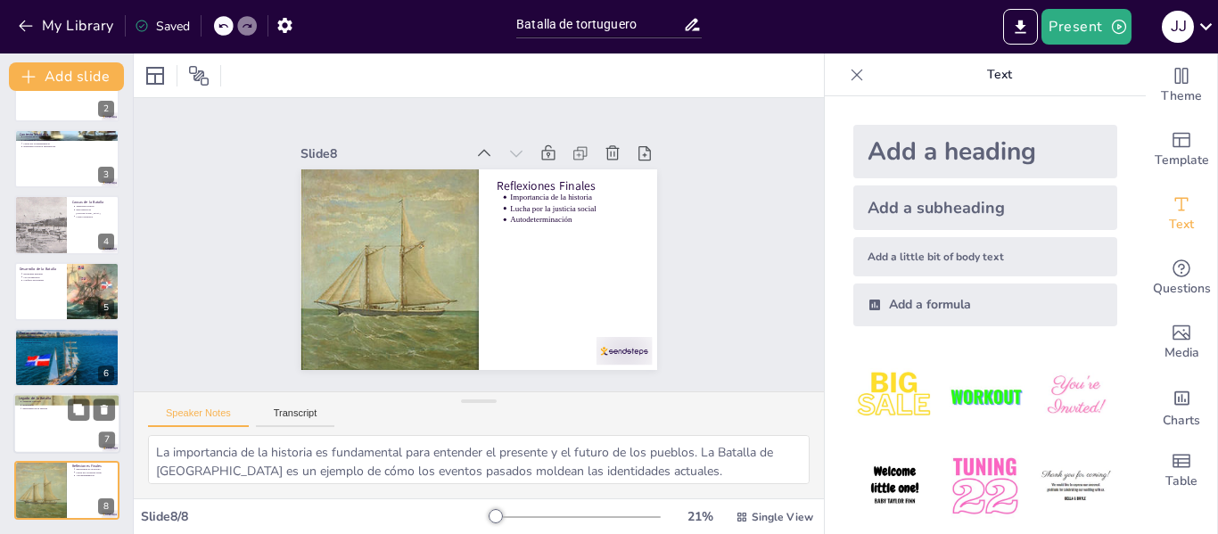
click at [30, 396] on p "Legado de la Batalla" at bounding box center [67, 398] width 96 height 5
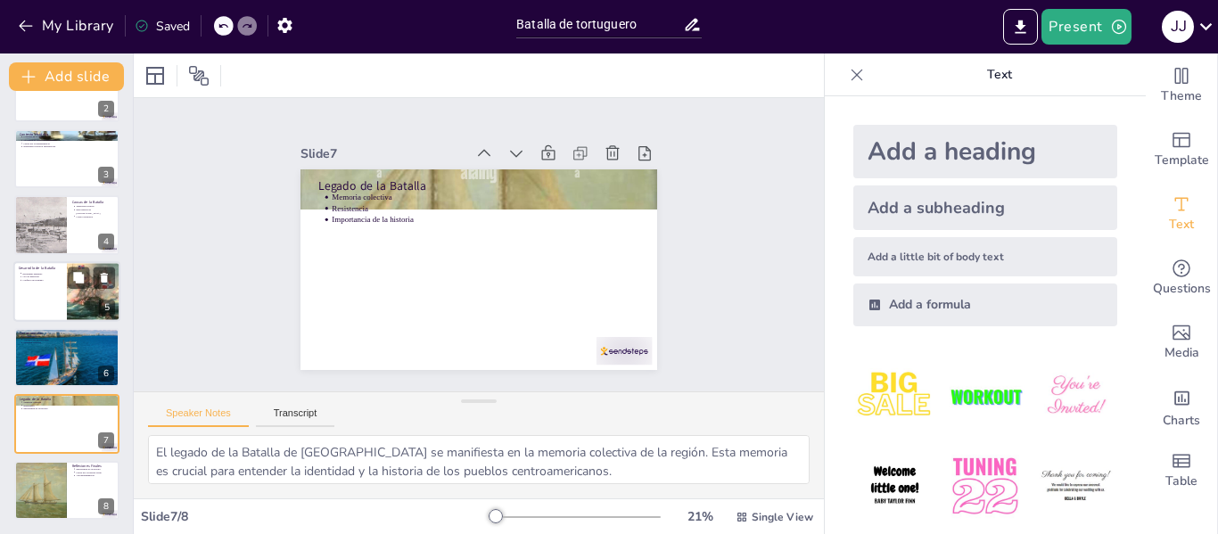
click at [32, 298] on div at bounding box center [66, 291] width 107 height 61
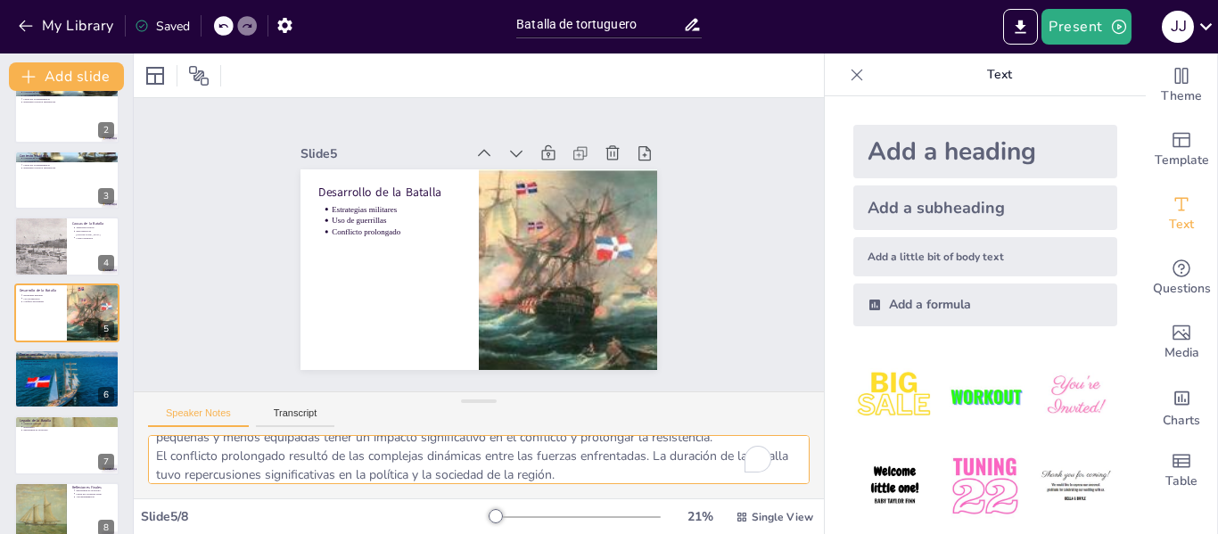
scroll to position [79, 0]
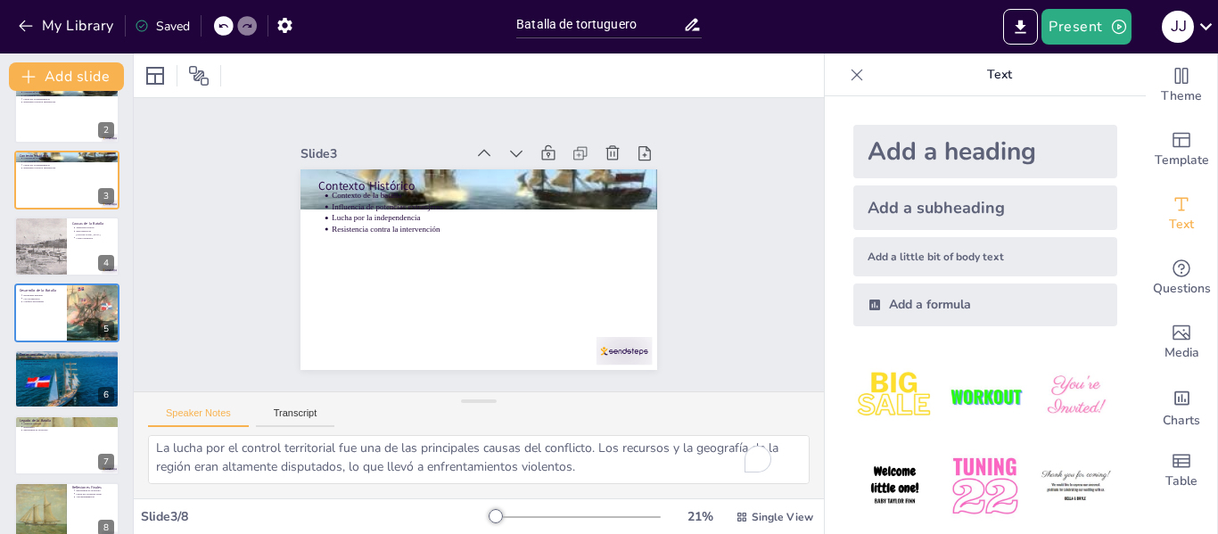
type textarea "El contexto histórico es esencial para comprender la Batalla de [GEOGRAPHIC_DAT…"
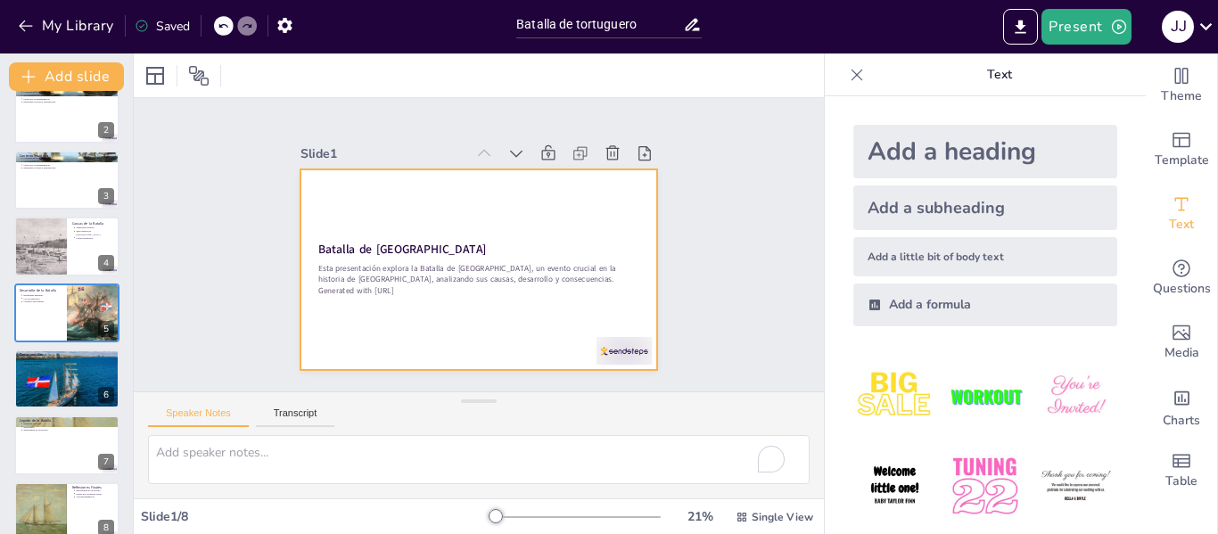
scroll to position [0, 0]
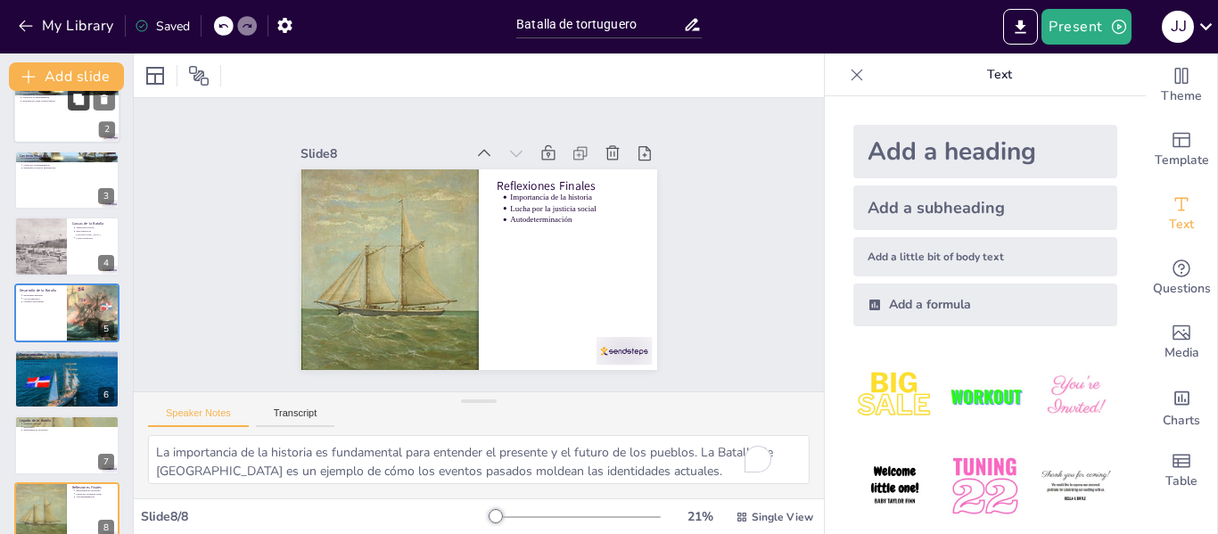
click at [87, 104] on button at bounding box center [78, 99] width 21 height 21
type textarea "El contexto histórico es esencial para comprender la Batalla de [GEOGRAPHIC_DAT…"
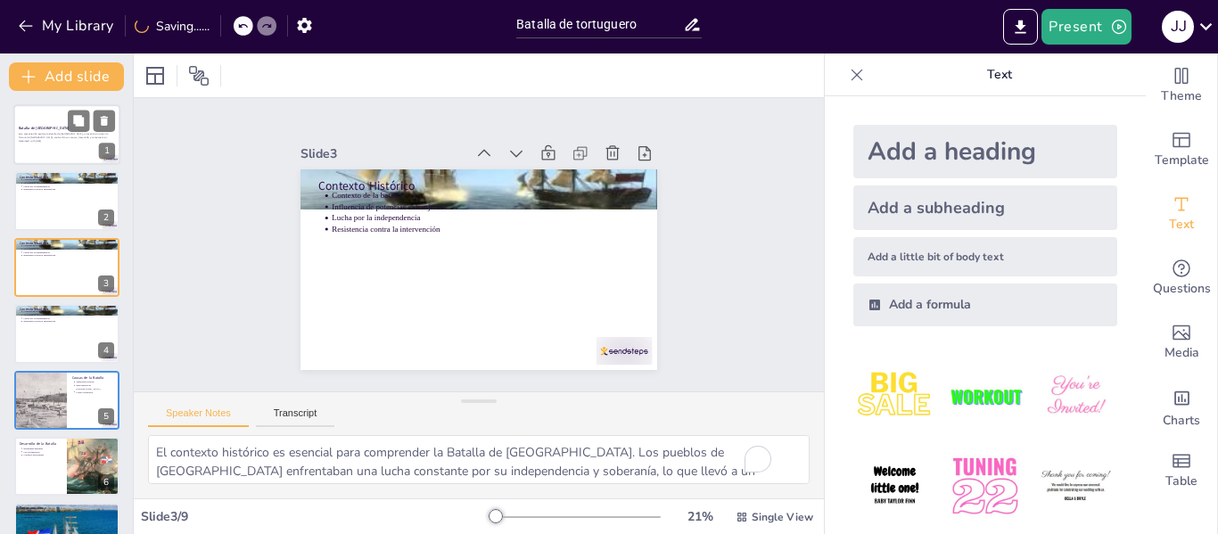
click at [22, 144] on div at bounding box center [66, 134] width 107 height 61
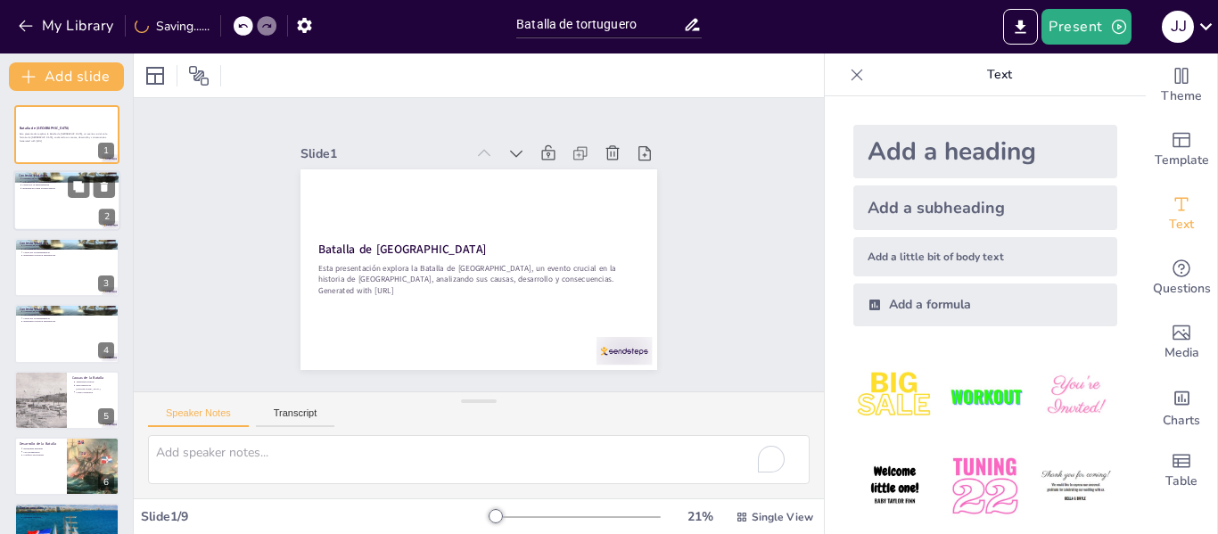
click at [45, 206] on div at bounding box center [66, 201] width 107 height 61
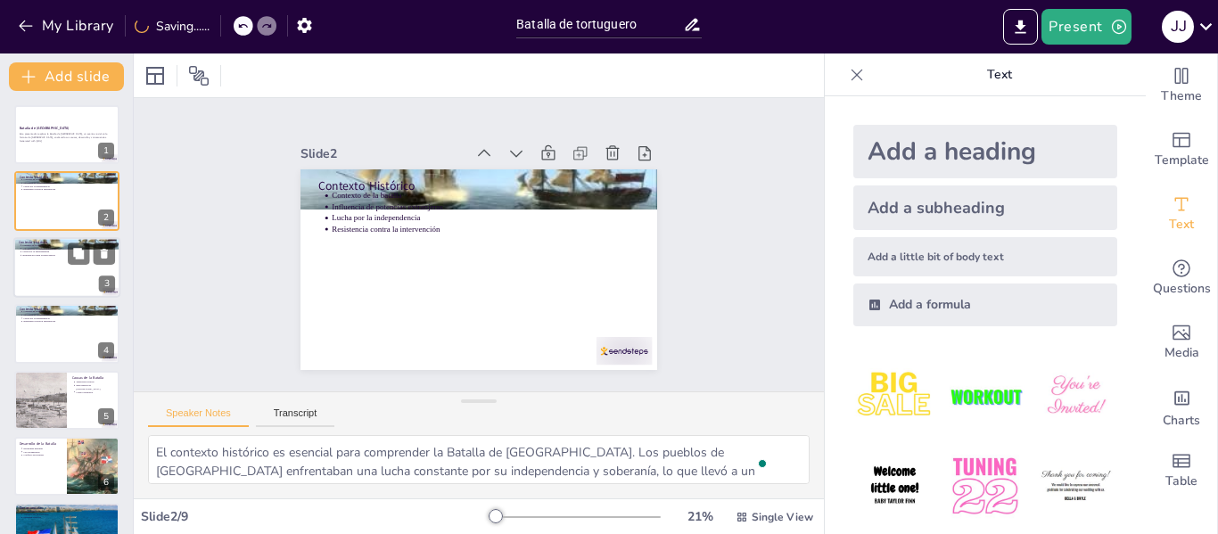
click at [62, 254] on p "Resistencia contra la intervención" at bounding box center [68, 255] width 93 height 4
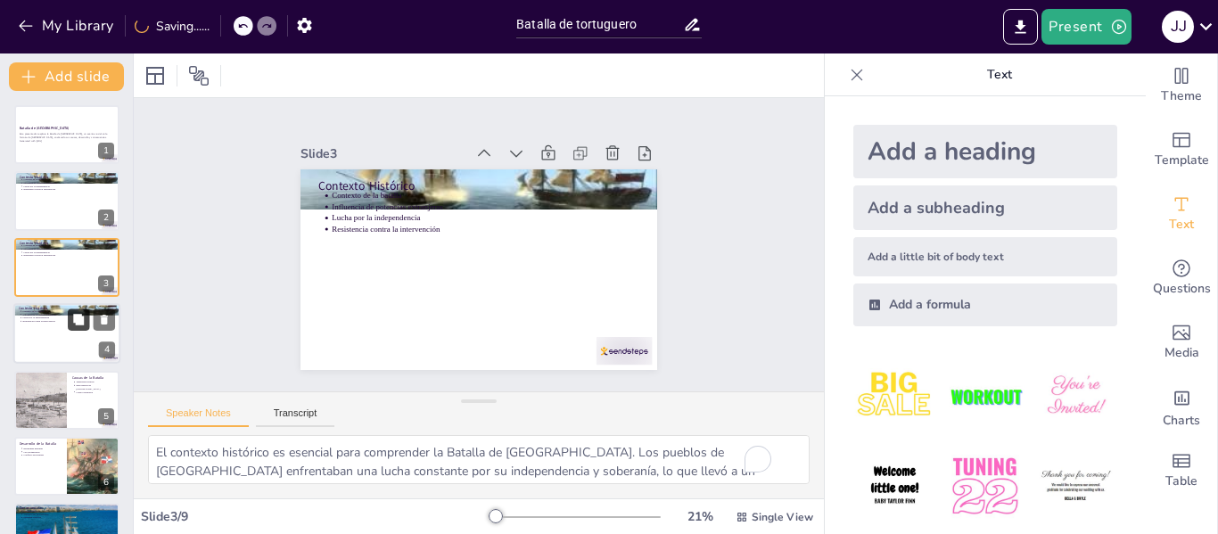
click at [72, 311] on button at bounding box center [78, 319] width 21 height 21
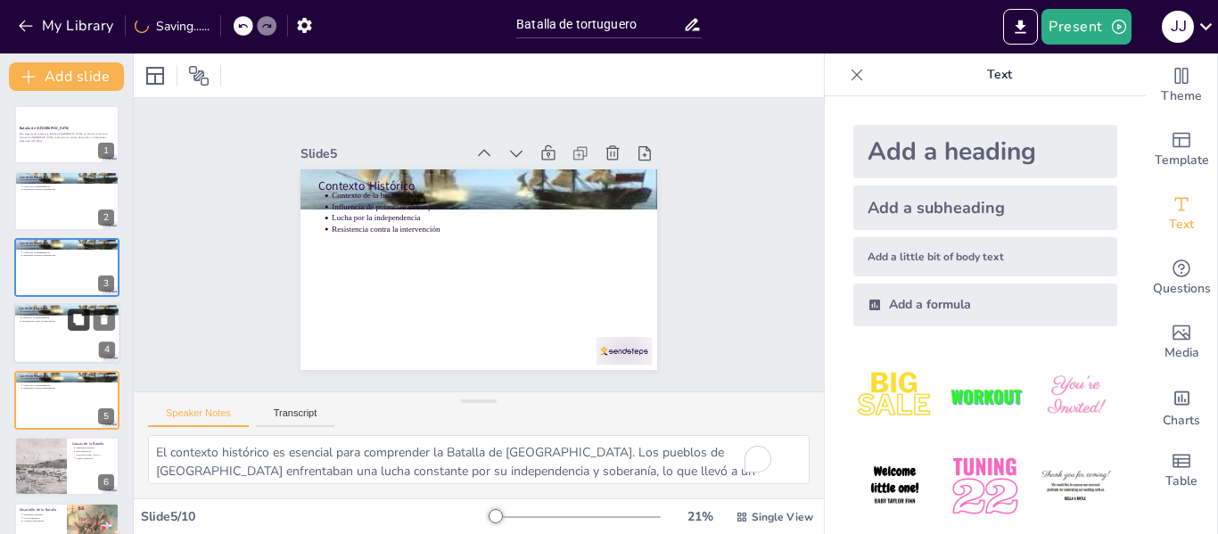
scroll to position [87, 0]
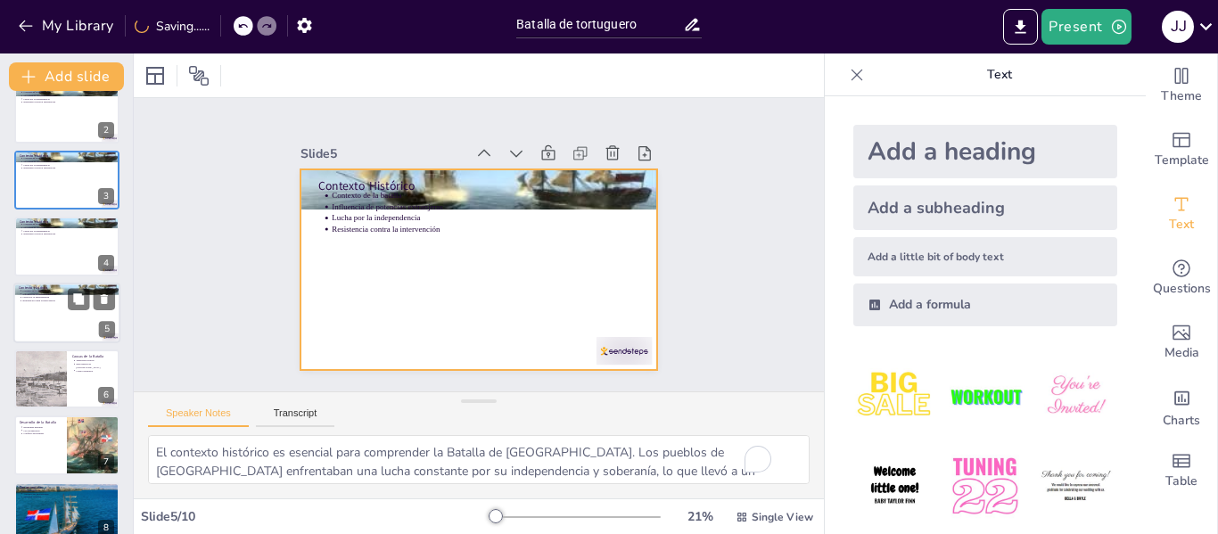
click at [70, 339] on div at bounding box center [66, 313] width 107 height 61
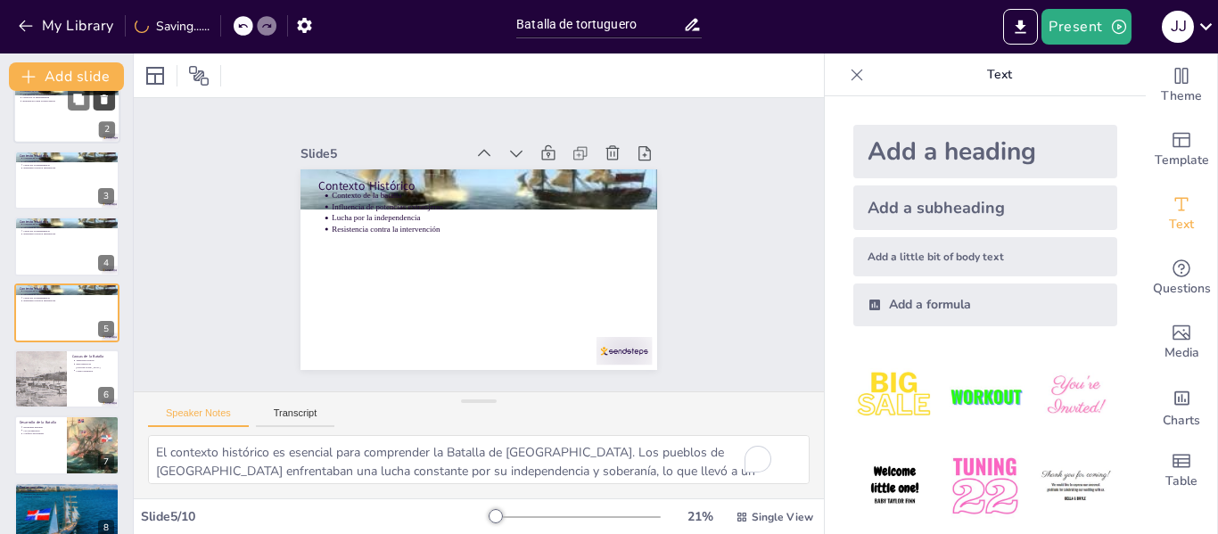
click at [94, 106] on button at bounding box center [104, 99] width 21 height 21
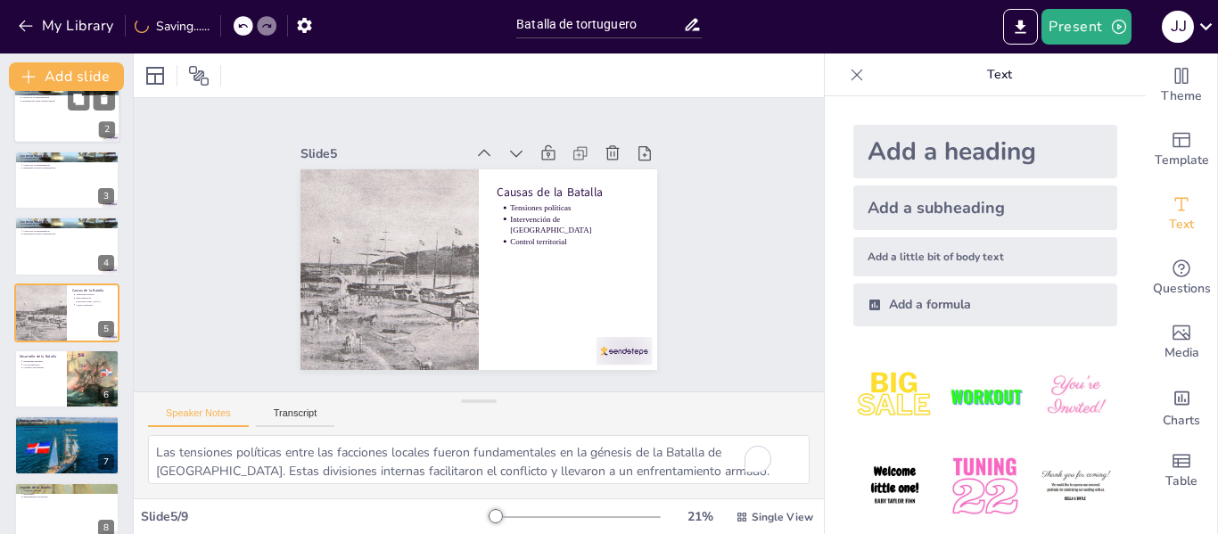
click at [60, 111] on div at bounding box center [66, 114] width 107 height 61
type textarea "El contexto histórico es esencial para comprender la Batalla de [GEOGRAPHIC_DAT…"
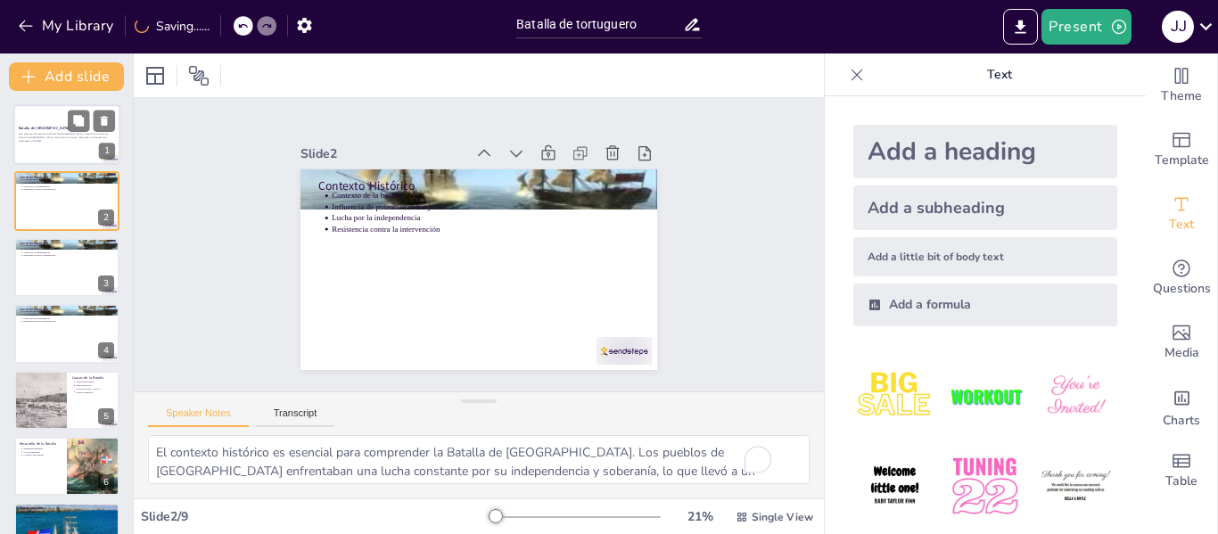
click at [47, 151] on div at bounding box center [66, 134] width 107 height 61
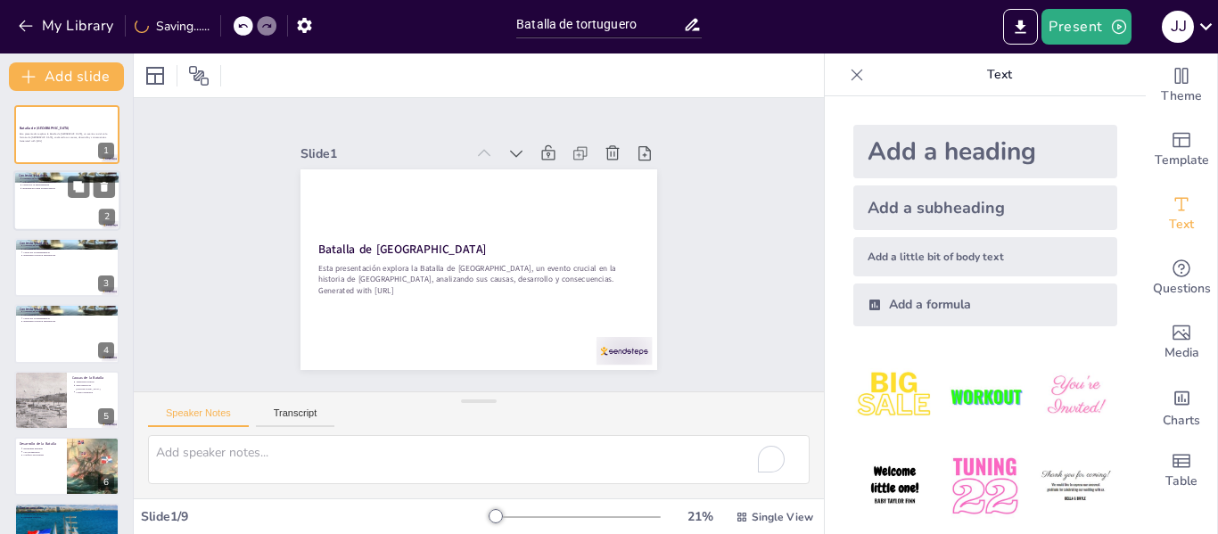
click at [46, 193] on div at bounding box center [66, 201] width 107 height 61
type textarea "El contexto histórico es esencial para comprender la Batalla de [GEOGRAPHIC_DAT…"
